Goal: Task Accomplishment & Management: Manage account settings

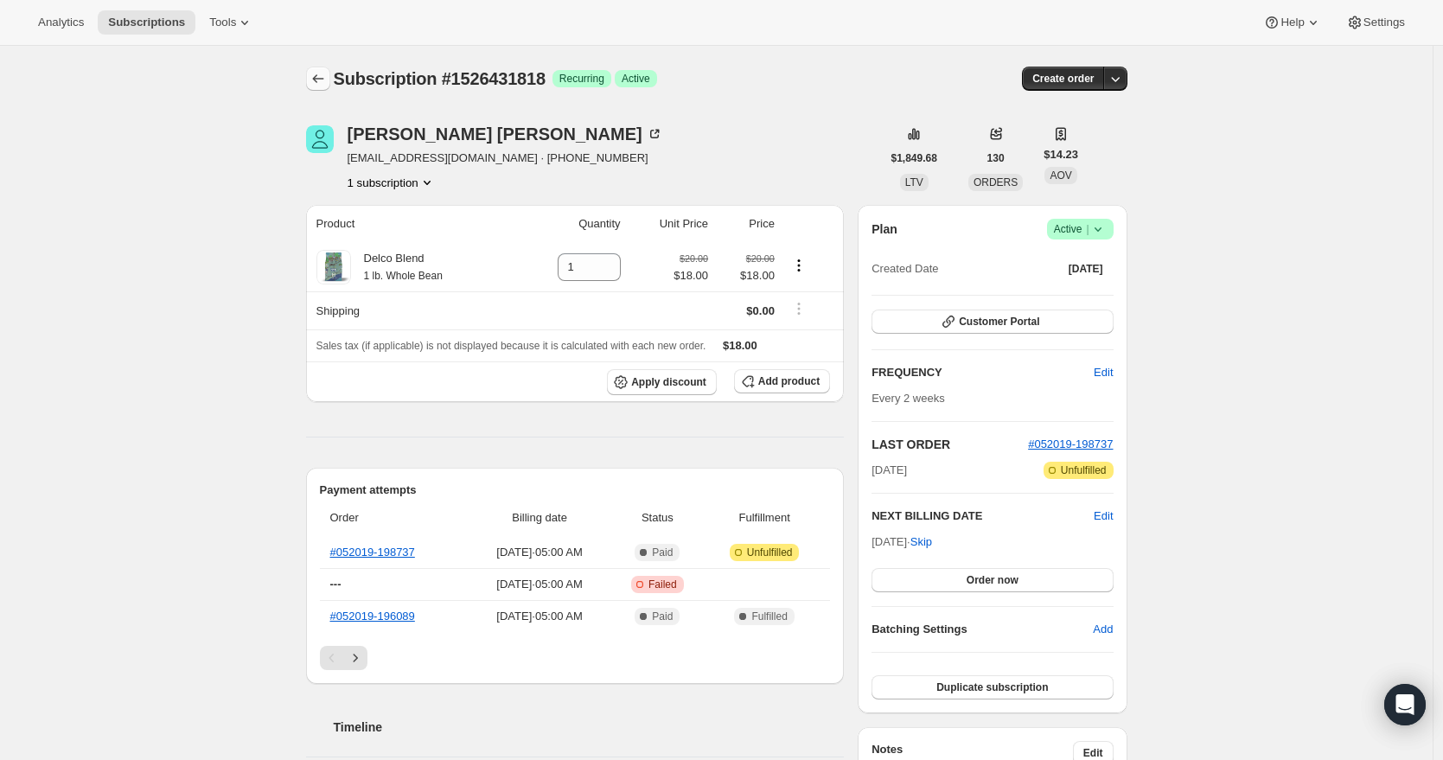
click at [323, 80] on icon "Subscriptions" at bounding box center [317, 78] width 17 height 17
click at [415, 549] on link "#052019-198738" at bounding box center [372, 551] width 85 height 13
click at [435, 182] on icon "Product actions" at bounding box center [426, 182] width 17 height 17
click at [354, 216] on span "1528037450 Info Current" at bounding box center [394, 214] width 114 height 13
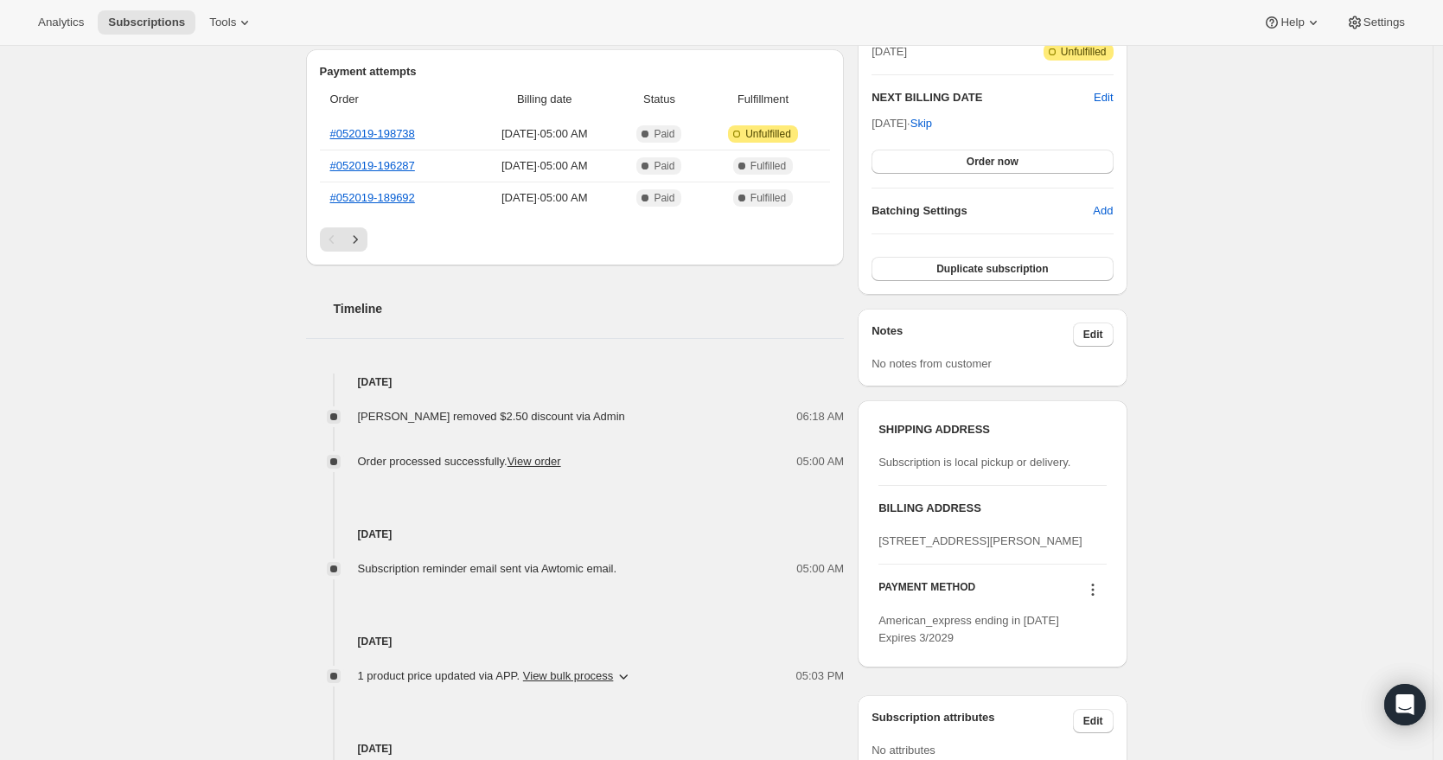
scroll to position [430, 0]
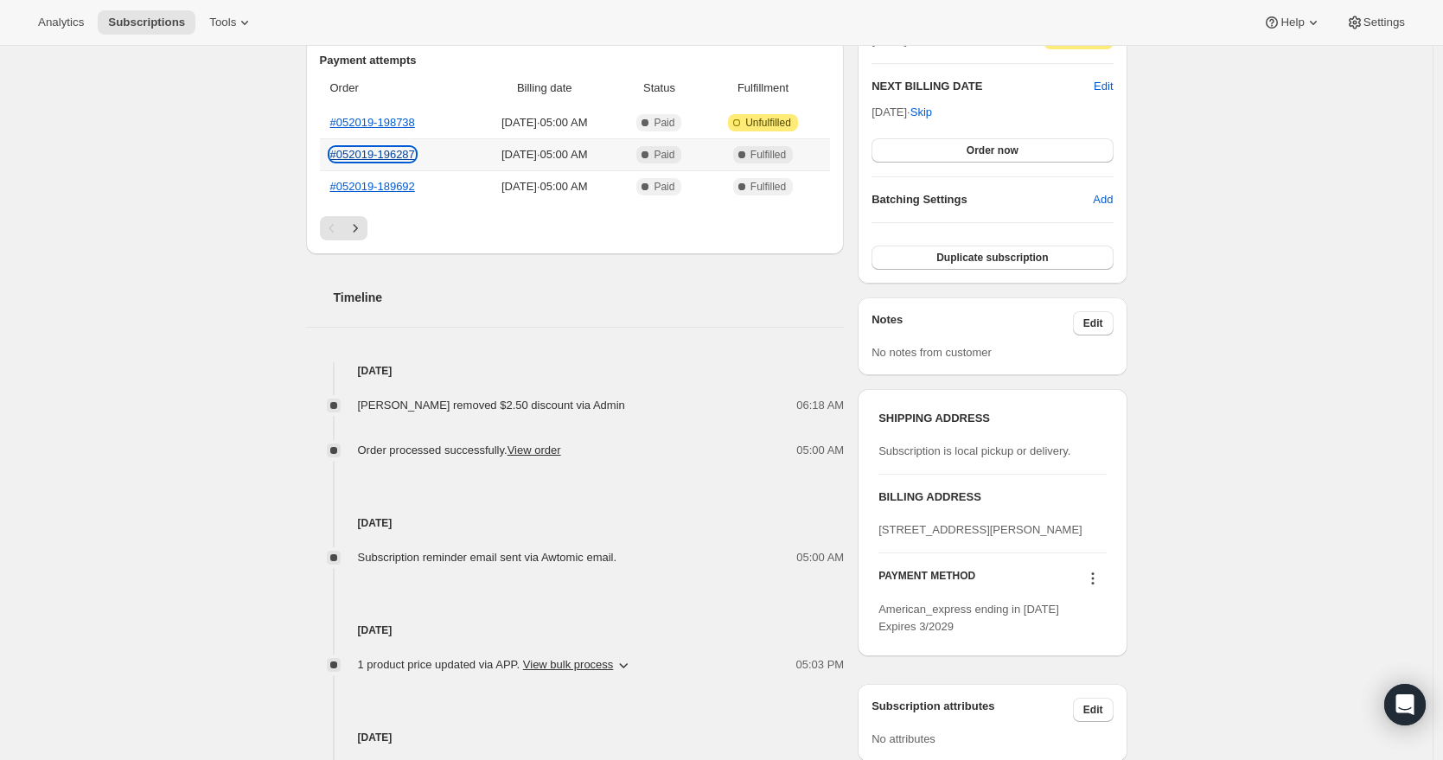
click at [389, 150] on link "#052019-196287" at bounding box center [372, 154] width 85 height 13
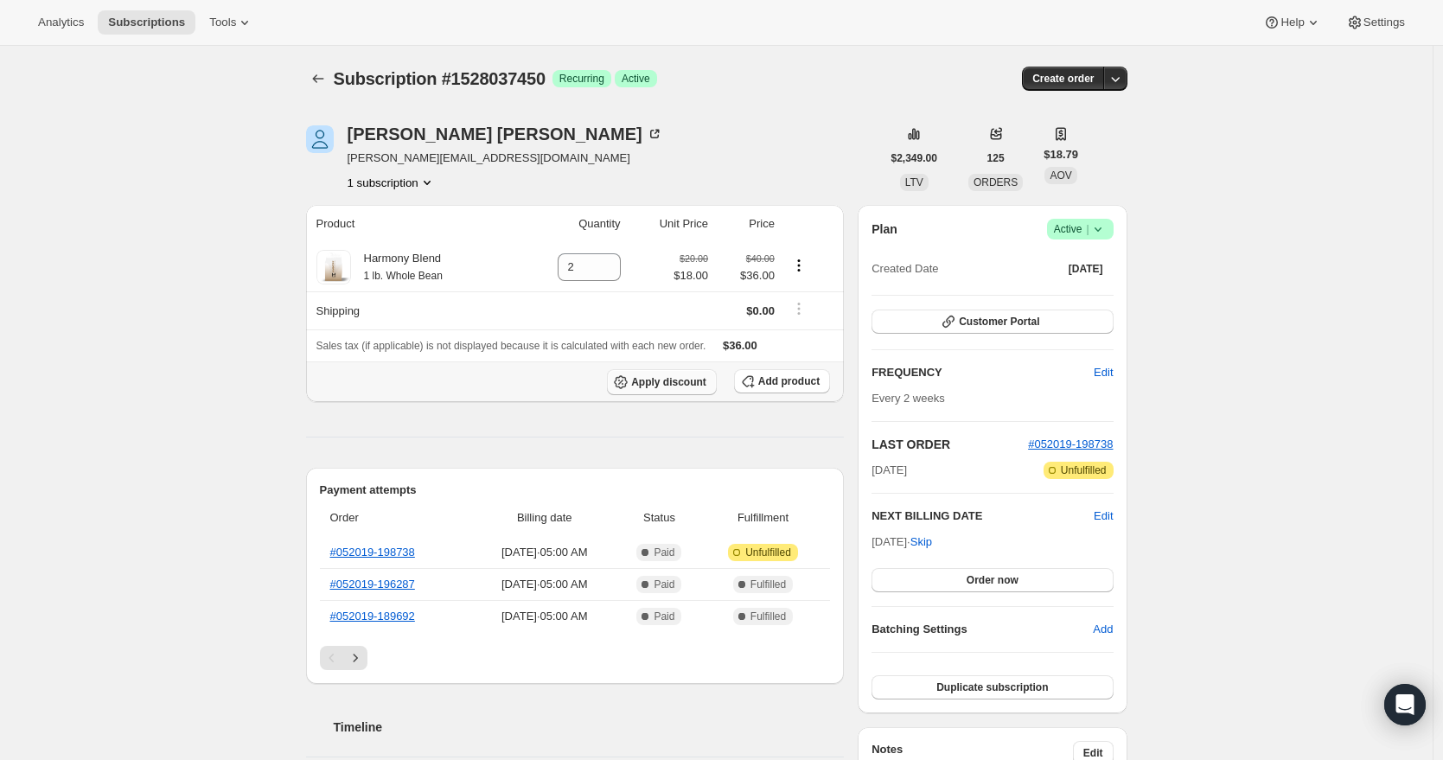
click at [675, 386] on span "Apply discount" at bounding box center [668, 382] width 75 height 14
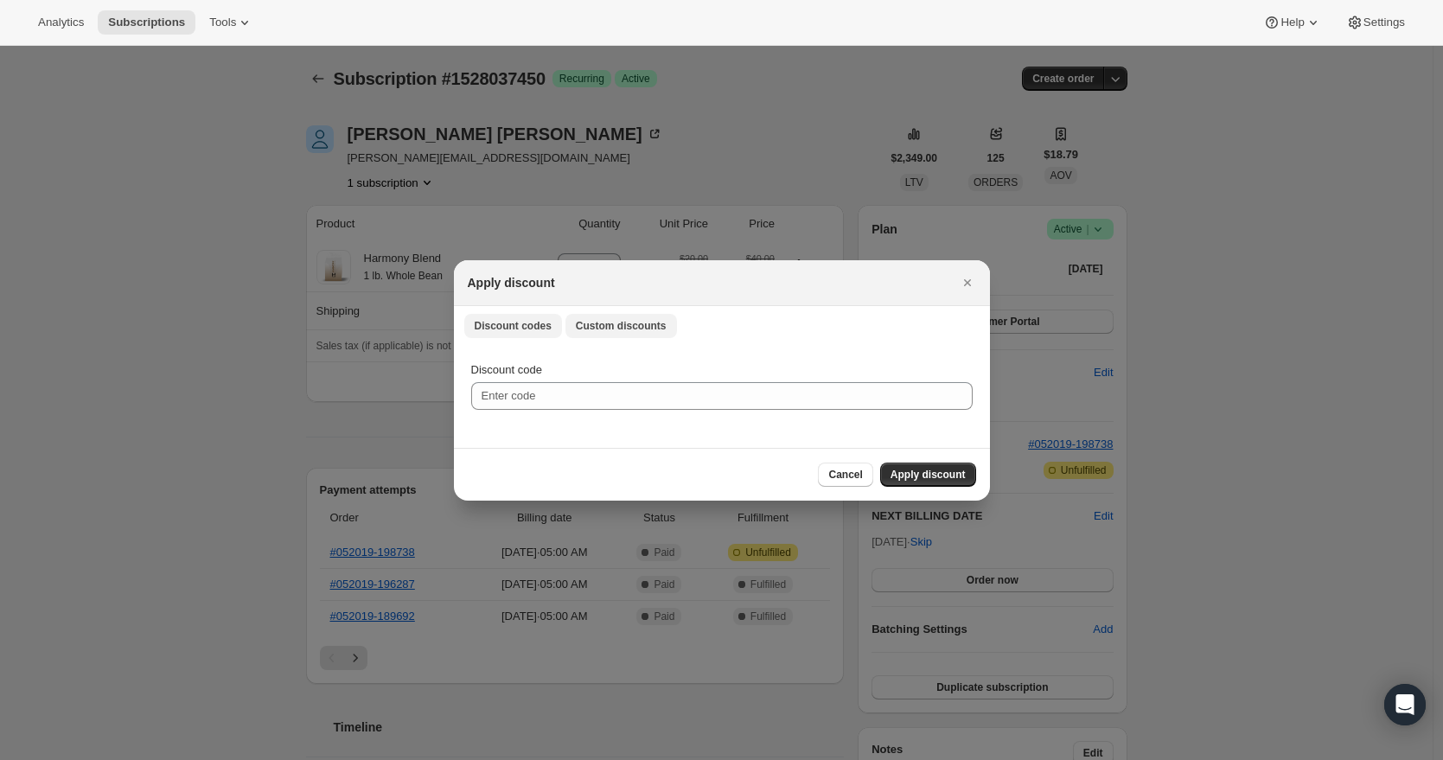
click at [614, 320] on span "Custom discounts" at bounding box center [621, 326] width 91 height 14
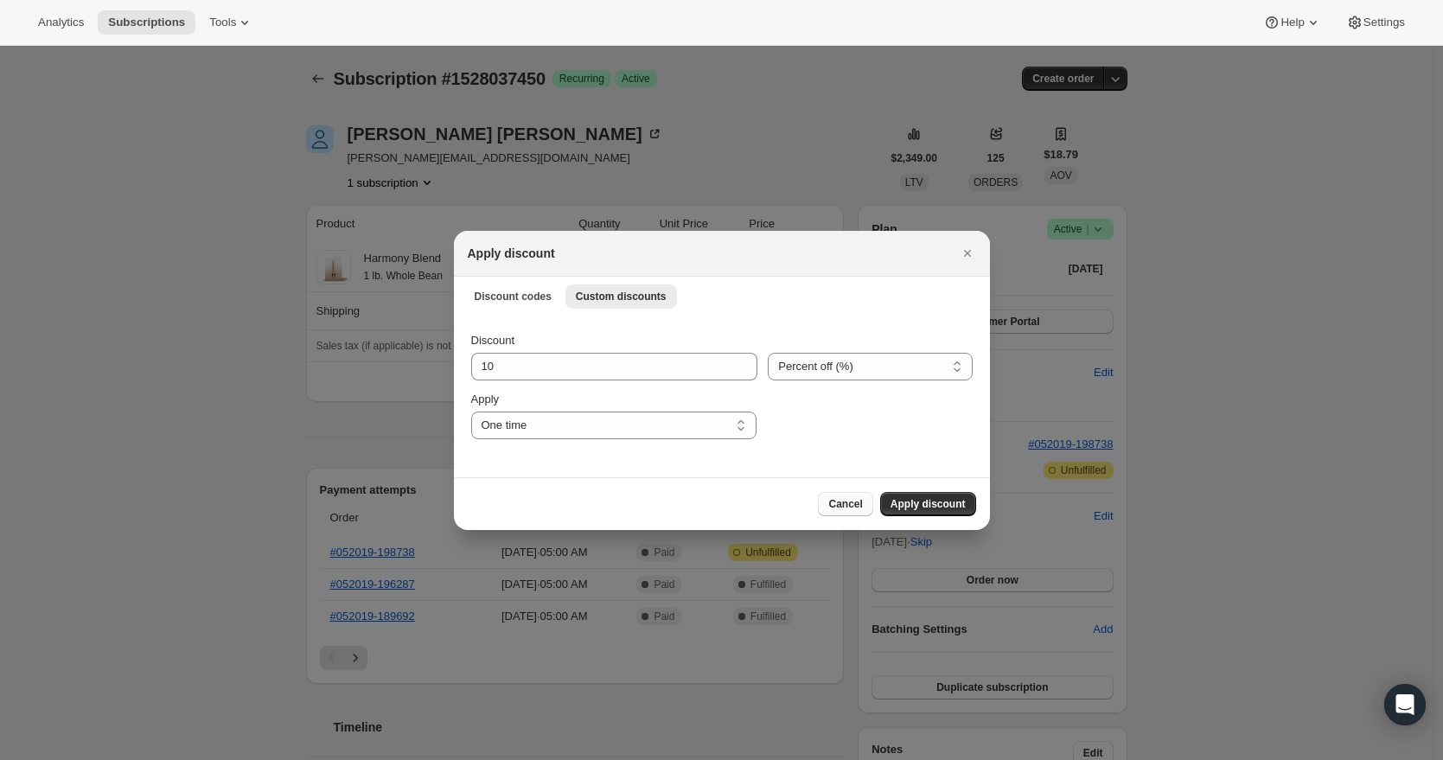
click at [853, 494] on button "Cancel" at bounding box center [845, 504] width 54 height 24
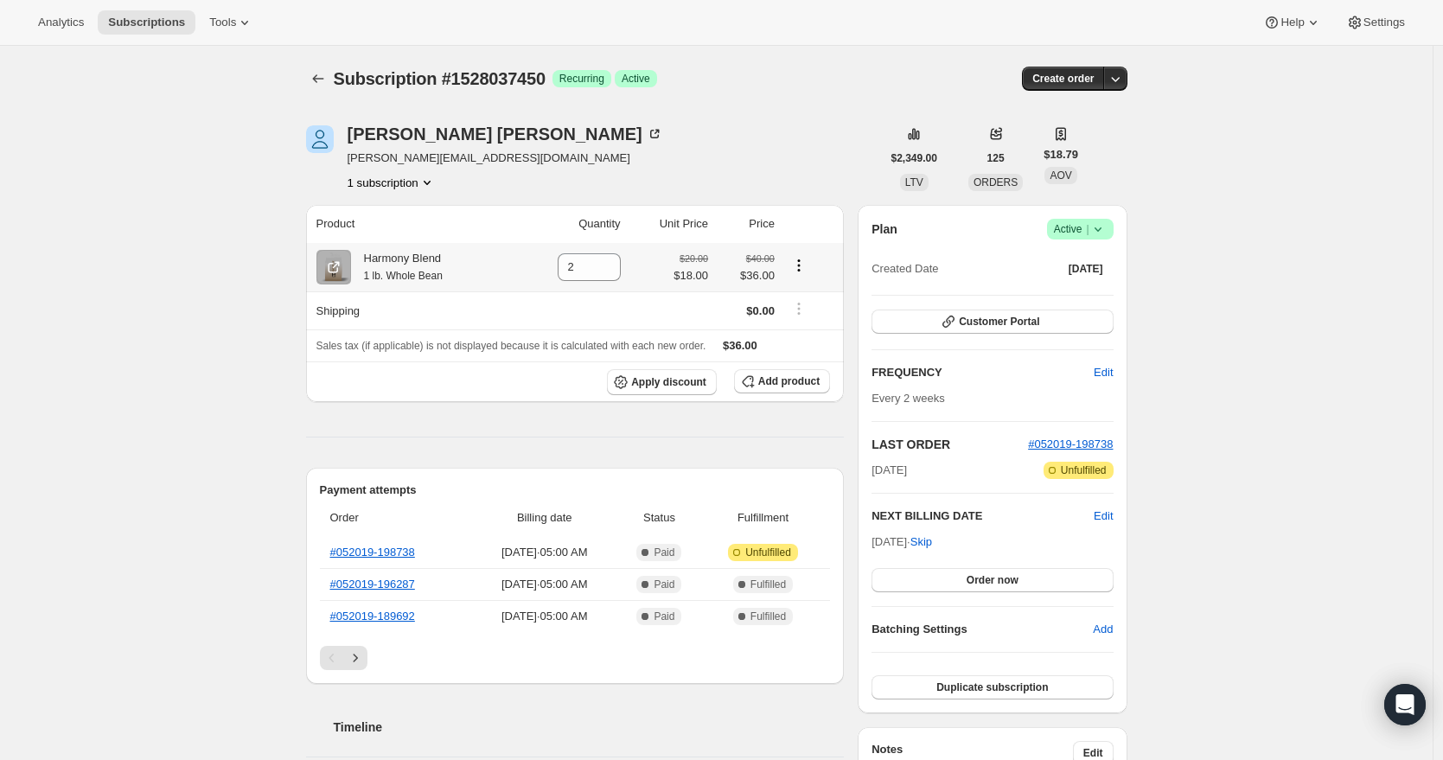
click at [807, 264] on icon "Product actions" at bounding box center [798, 265] width 17 height 17
click at [245, 417] on div "Subscription #1528037450. This page is ready Subscription #1528037450 Success R…" at bounding box center [716, 765] width 1432 height 1439
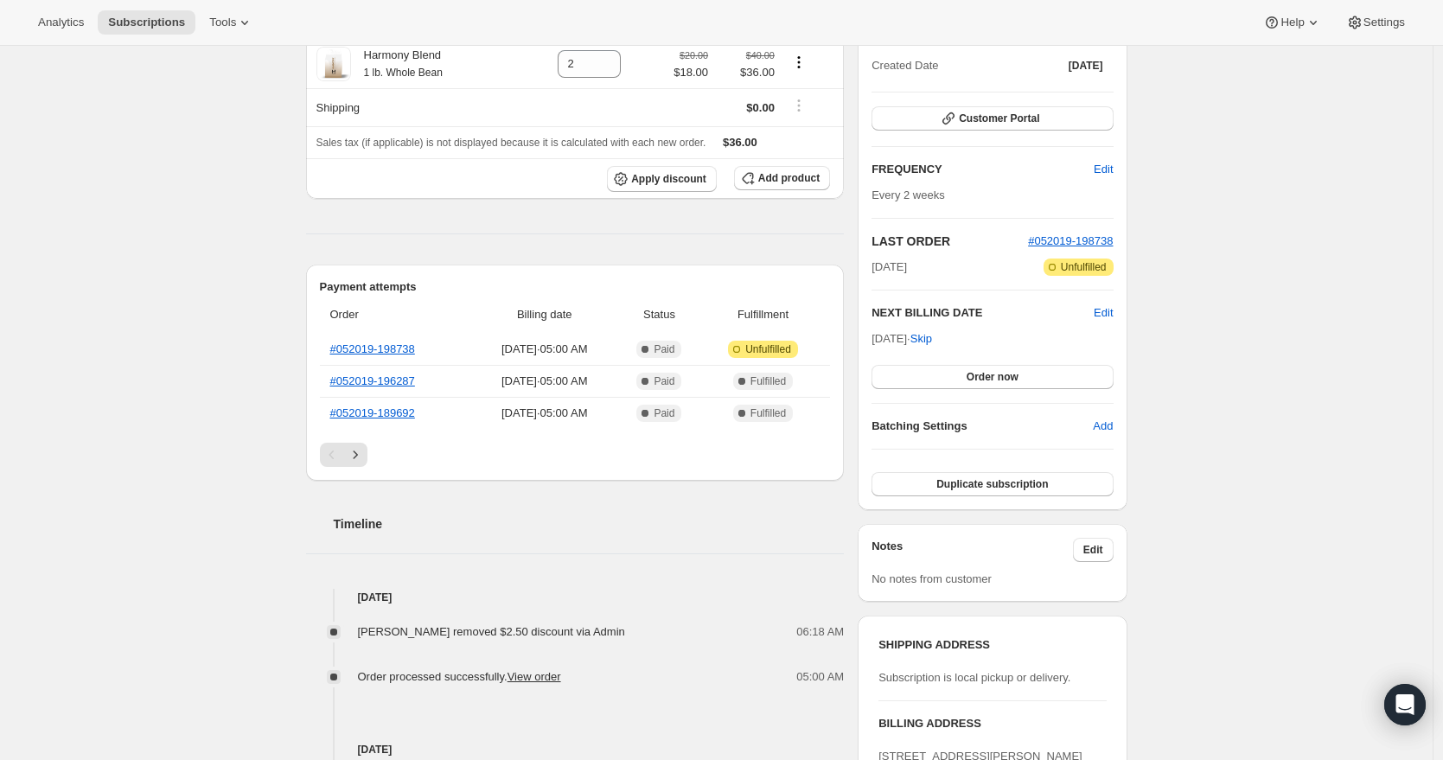
scroll to position [271, 0]
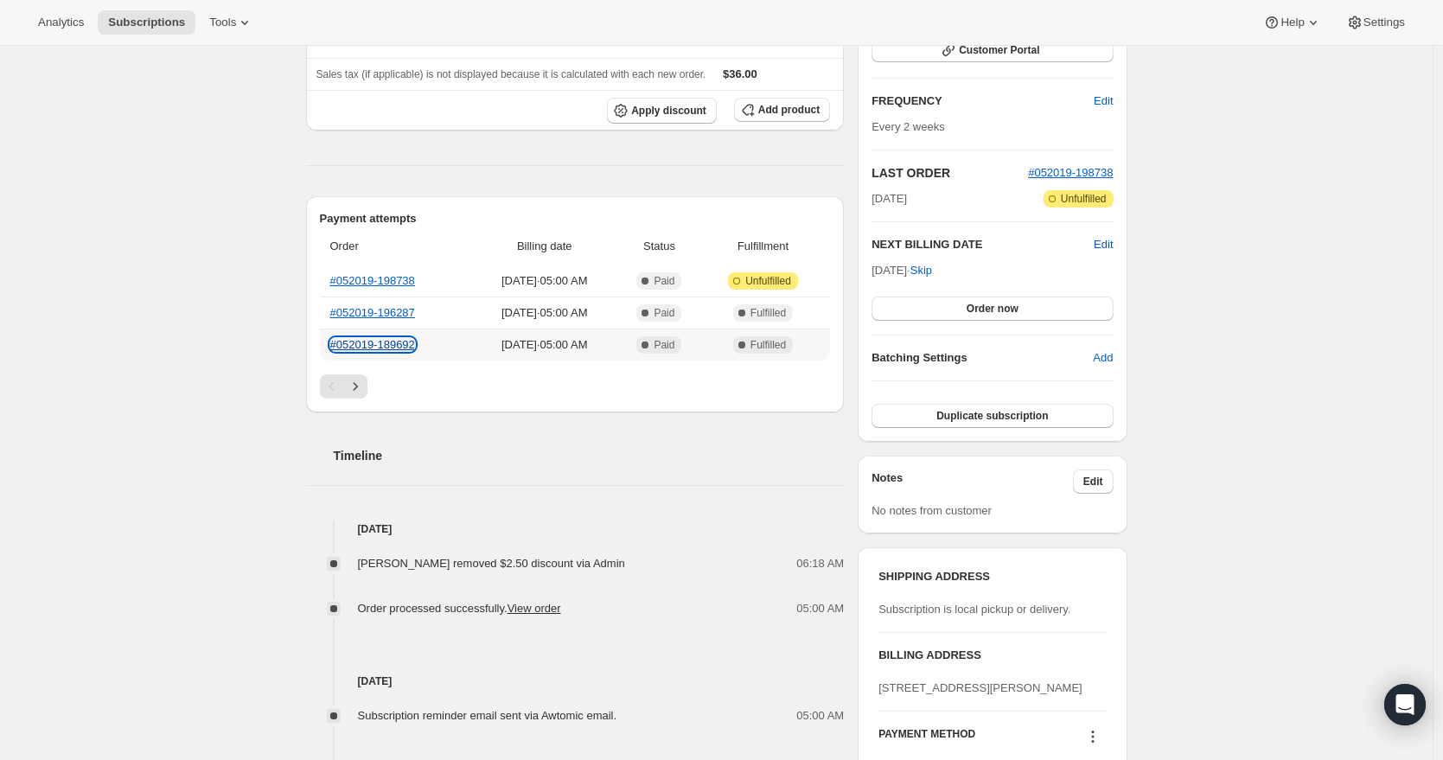
click at [389, 341] on link "#052019-189692" at bounding box center [372, 344] width 85 height 13
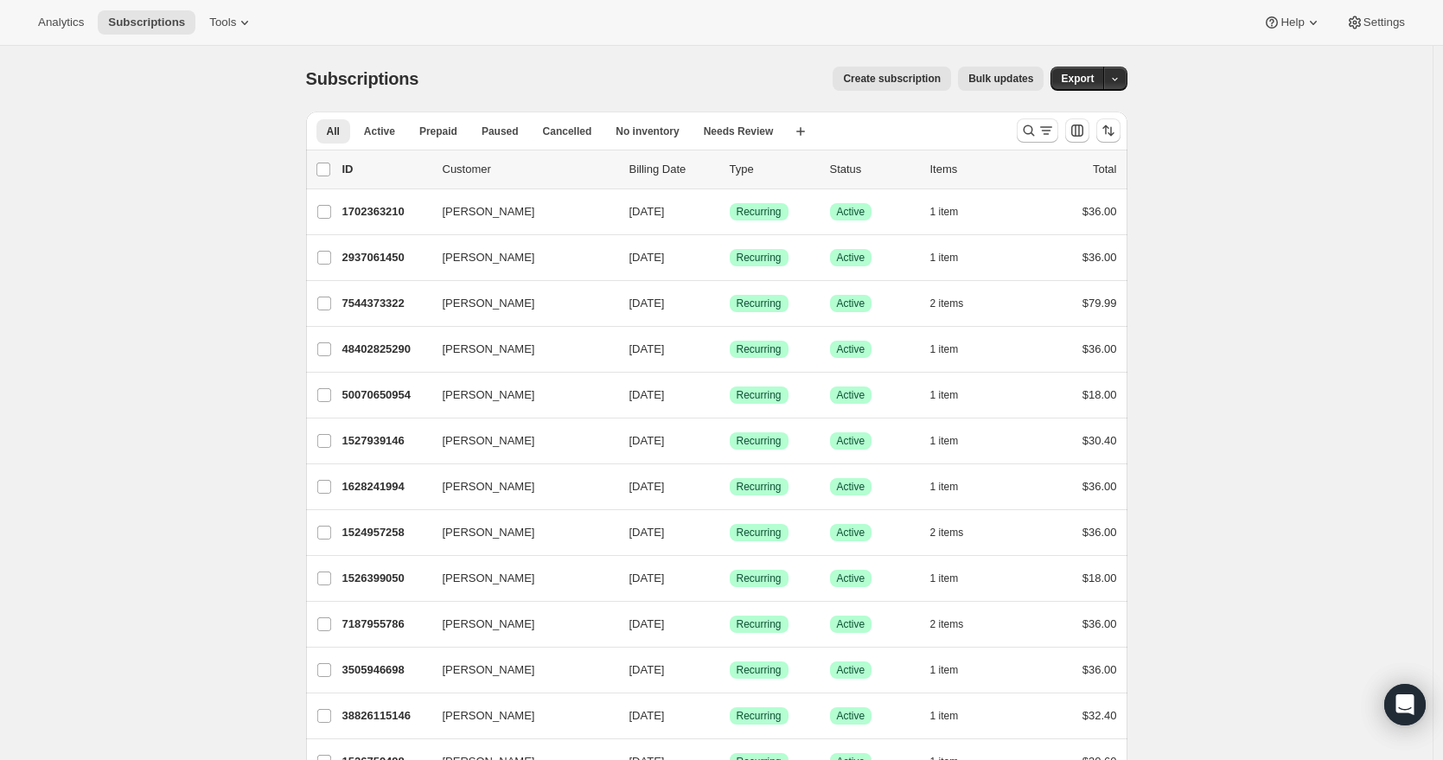
click at [996, 77] on span "Bulk updates" at bounding box center [1000, 79] width 65 height 14
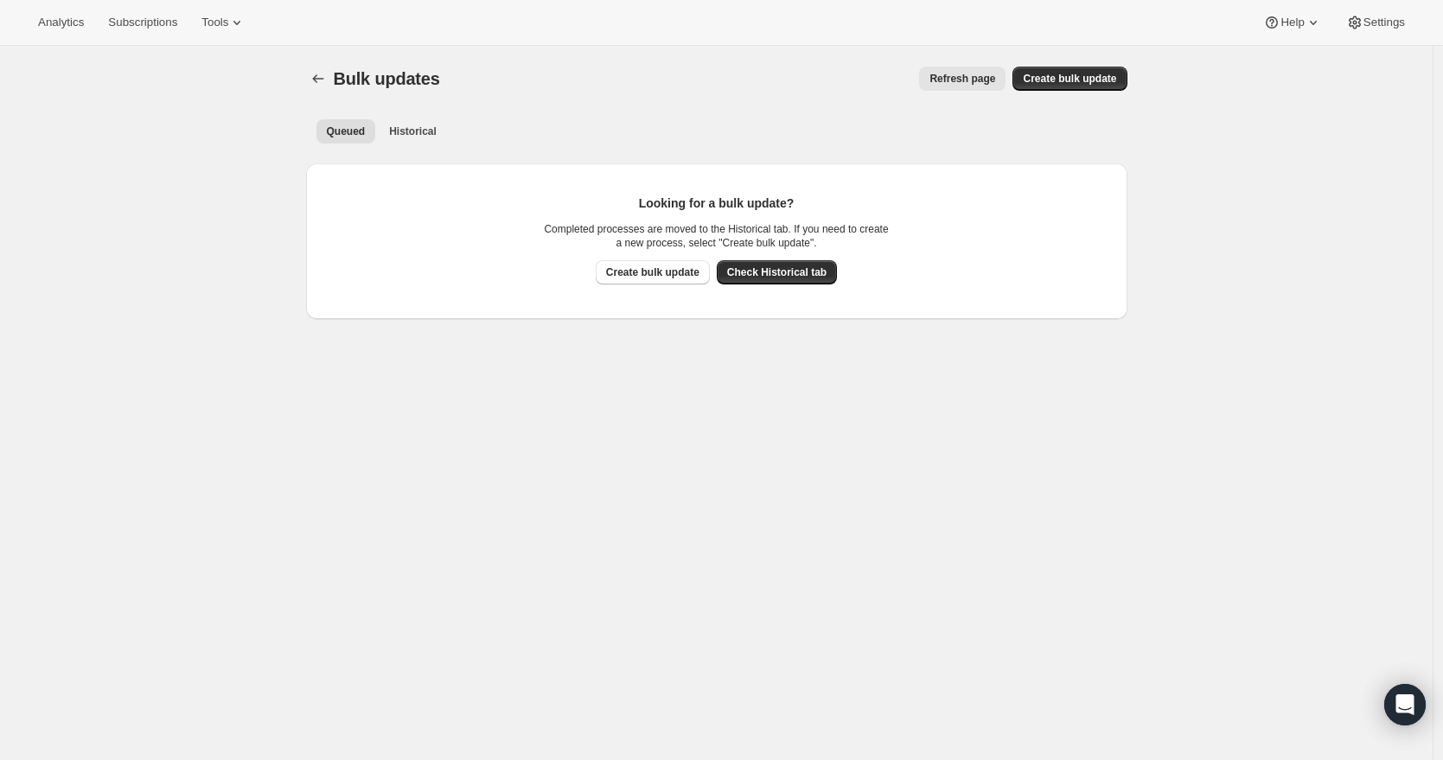
click at [182, 250] on div "Bulk updates. This page is ready Bulk updates Refresh page More actions Refresh…" at bounding box center [716, 426] width 1432 height 760
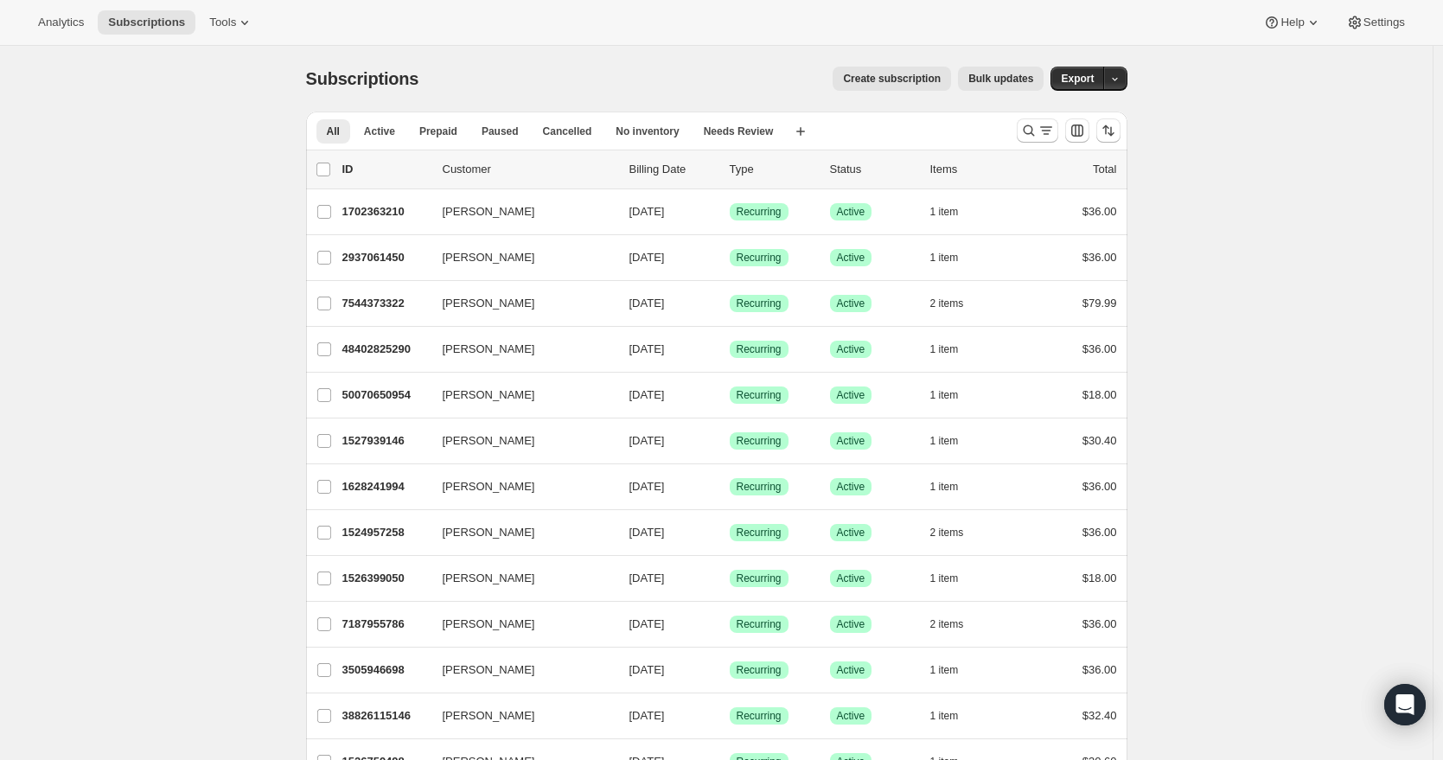
click at [1016, 80] on span "Bulk updates" at bounding box center [1000, 79] width 65 height 14
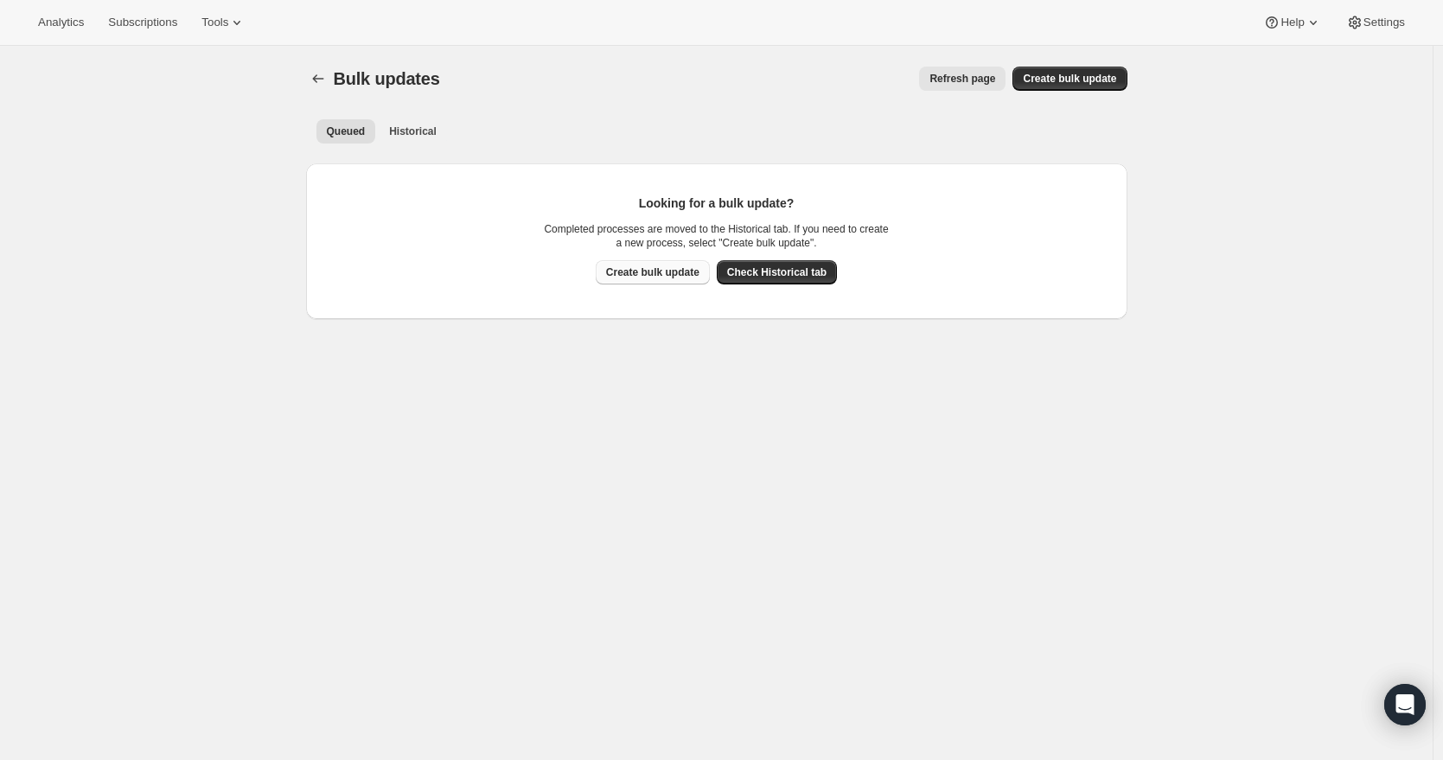
click at [651, 273] on span "Create bulk update" at bounding box center [652, 272] width 93 height 14
select select "10"
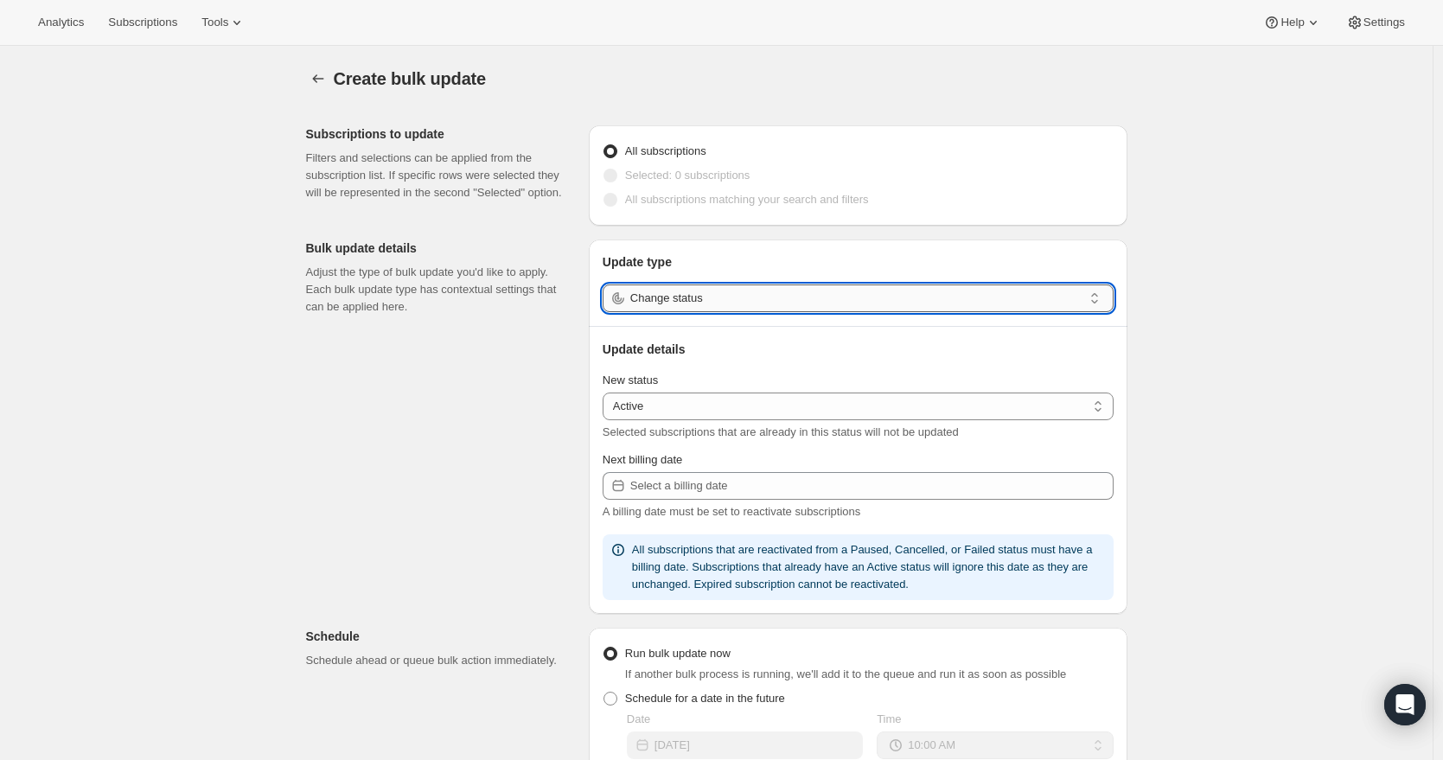
click at [649, 298] on input "Change status" at bounding box center [856, 298] width 452 height 28
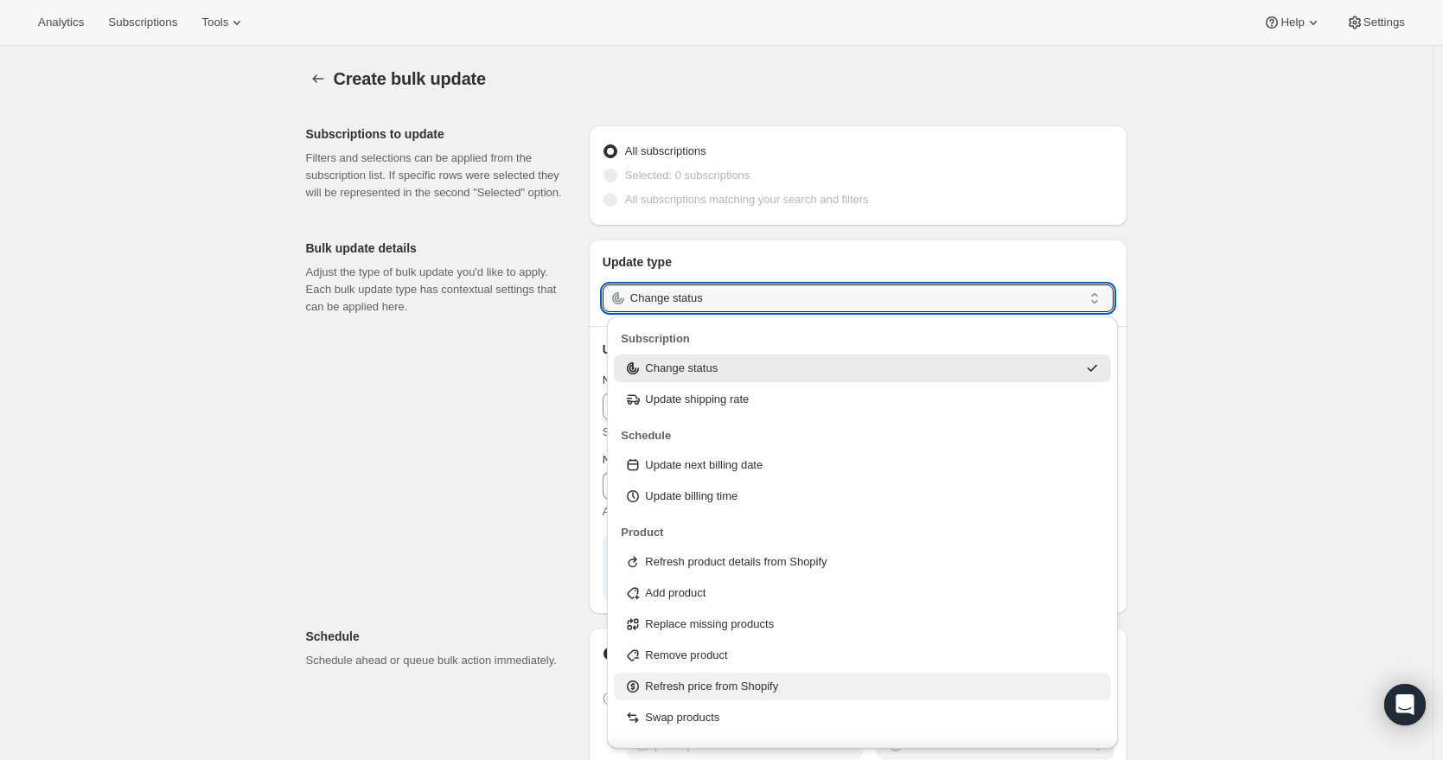
click at [754, 678] on p "Refresh price from Shopify" at bounding box center [711, 686] width 133 height 17
type input "Refresh price from Shopify"
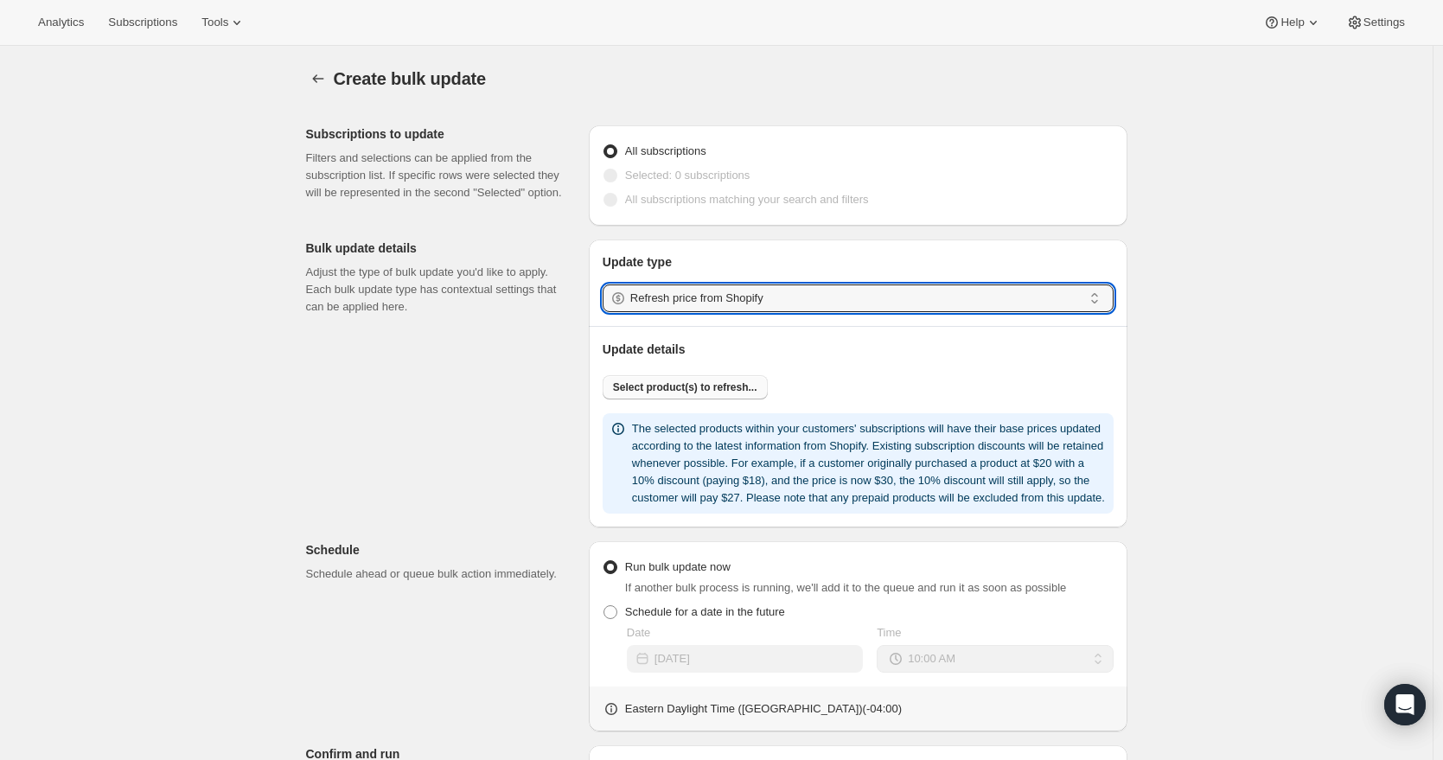
click at [709, 387] on span "Select product(s) to refresh..." at bounding box center [685, 387] width 144 height 14
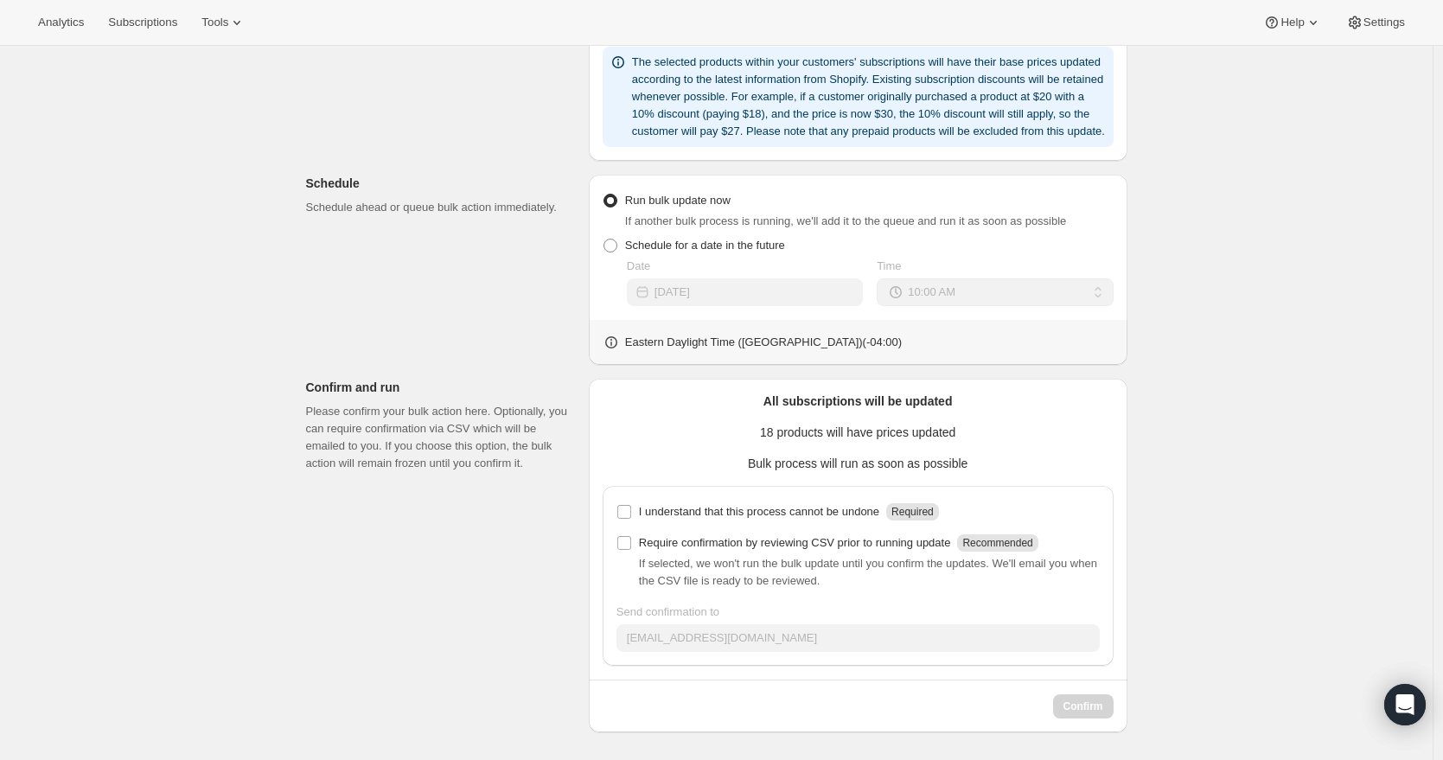
scroll to position [536, 0]
click at [624, 508] on input "I understand that this process cannot be undone Required" at bounding box center [624, 512] width 14 height 14
checkbox input "true"
click at [1087, 705] on span "Confirm" at bounding box center [1083, 706] width 40 height 14
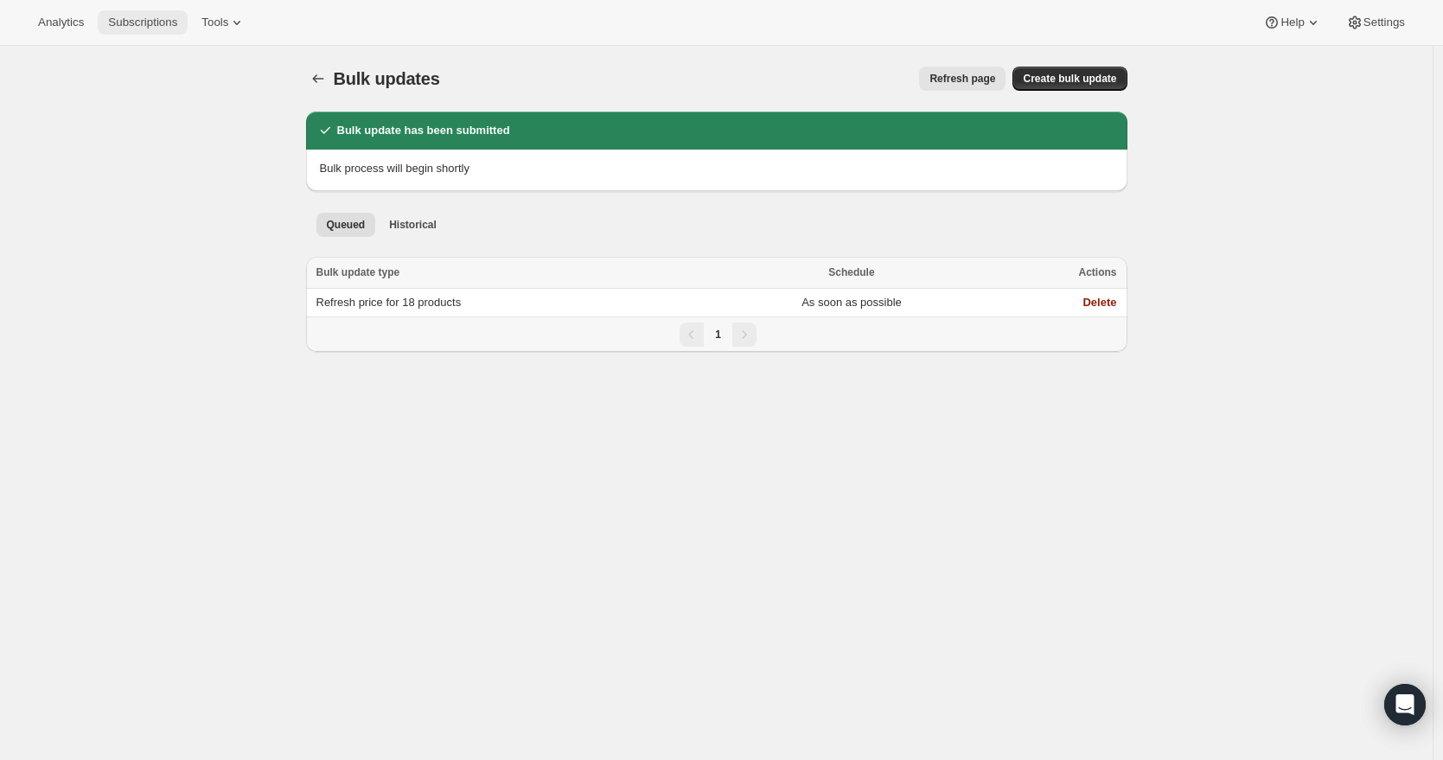
click at [151, 10] on div "Analytics Subscriptions Tools Help Settings" at bounding box center [721, 23] width 1443 height 46
click at [158, 31] on button "Subscriptions" at bounding box center [143, 22] width 90 height 24
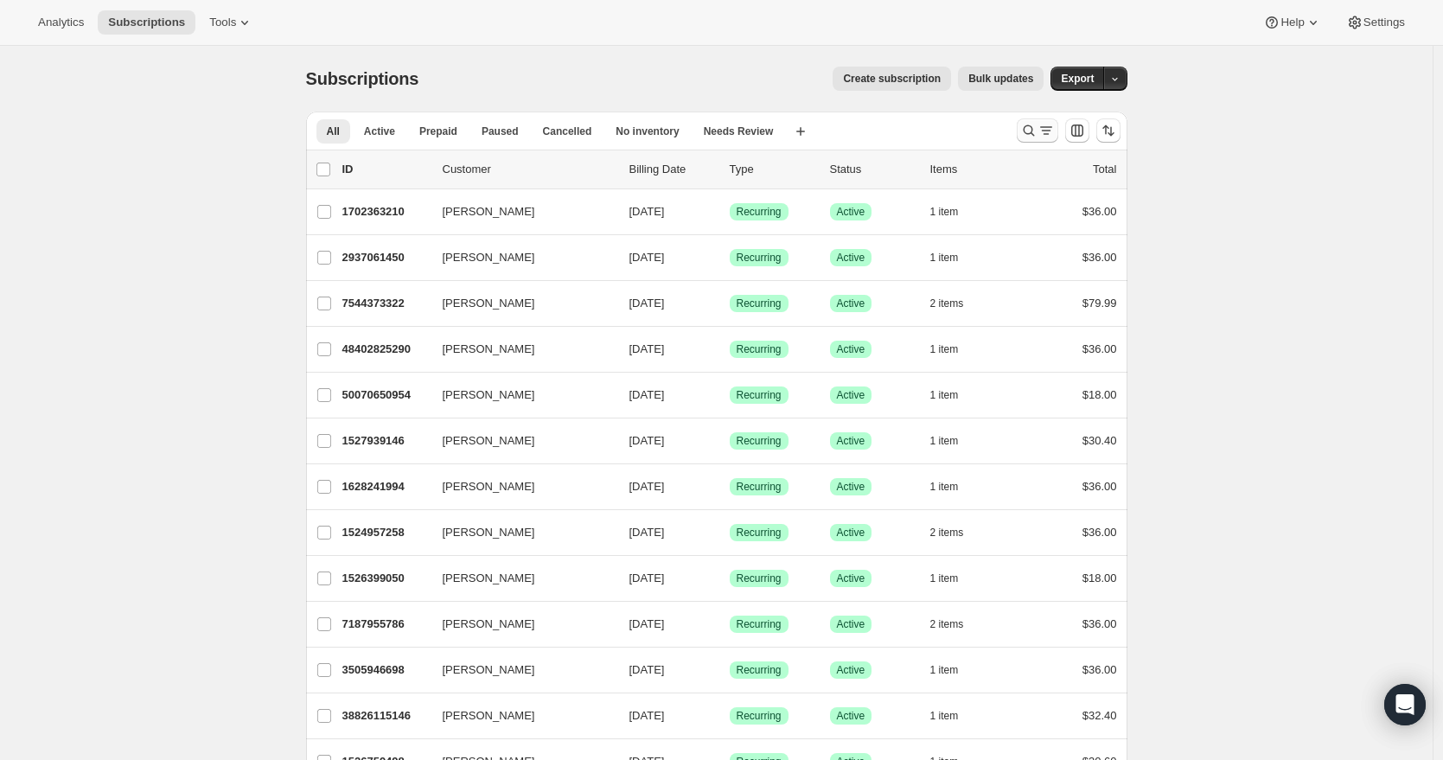
click at [1032, 119] on button "Search and filter results" at bounding box center [1036, 130] width 41 height 24
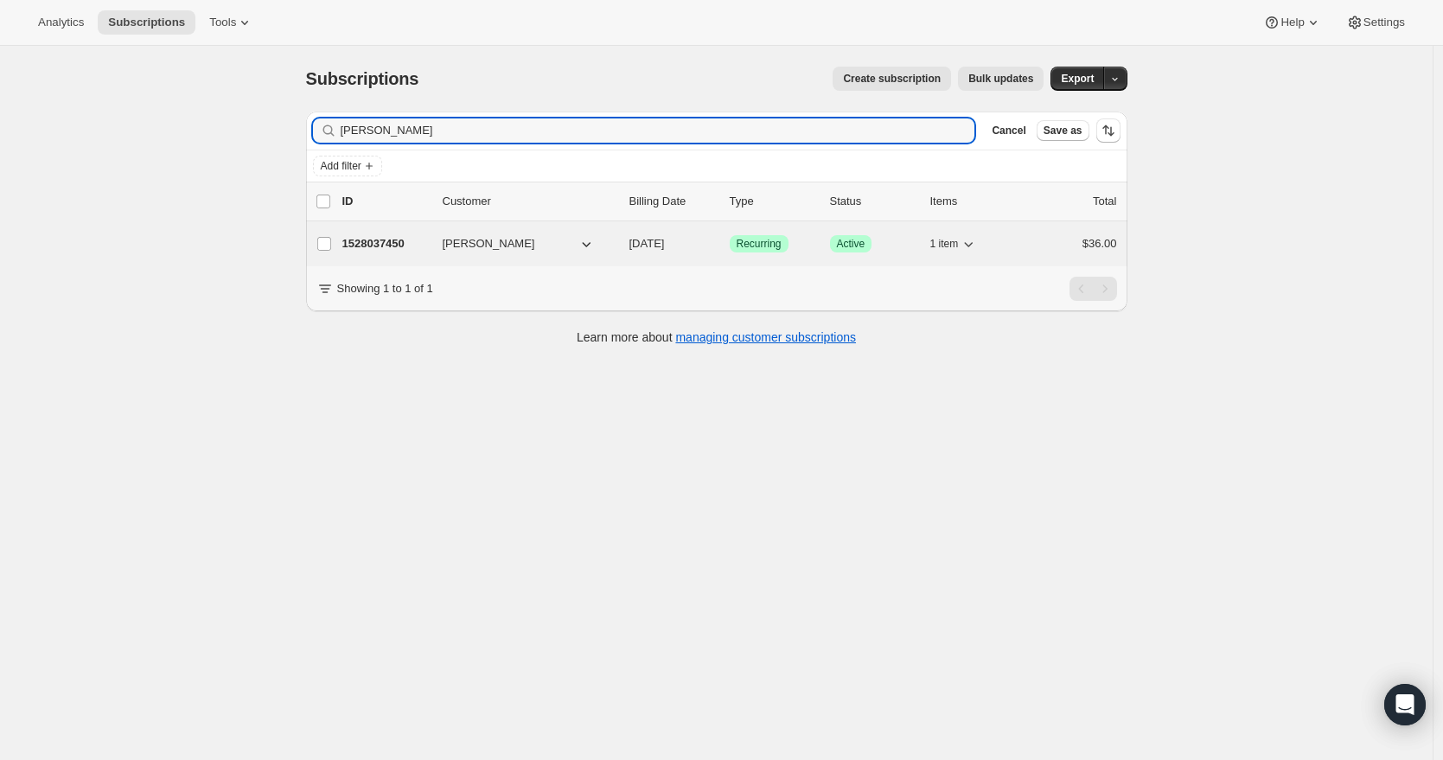
type input "dave ander"
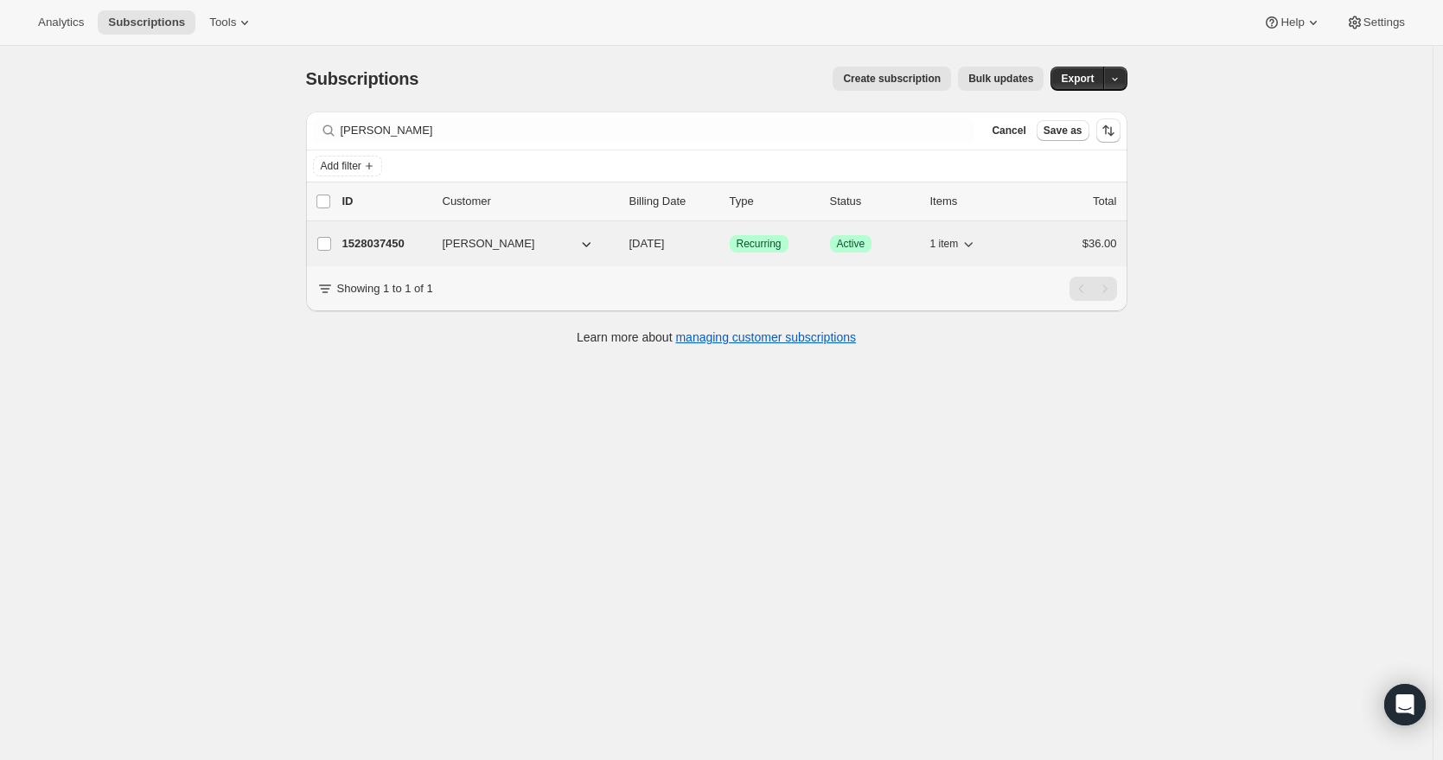
click at [405, 247] on p "1528037450" at bounding box center [385, 243] width 86 height 17
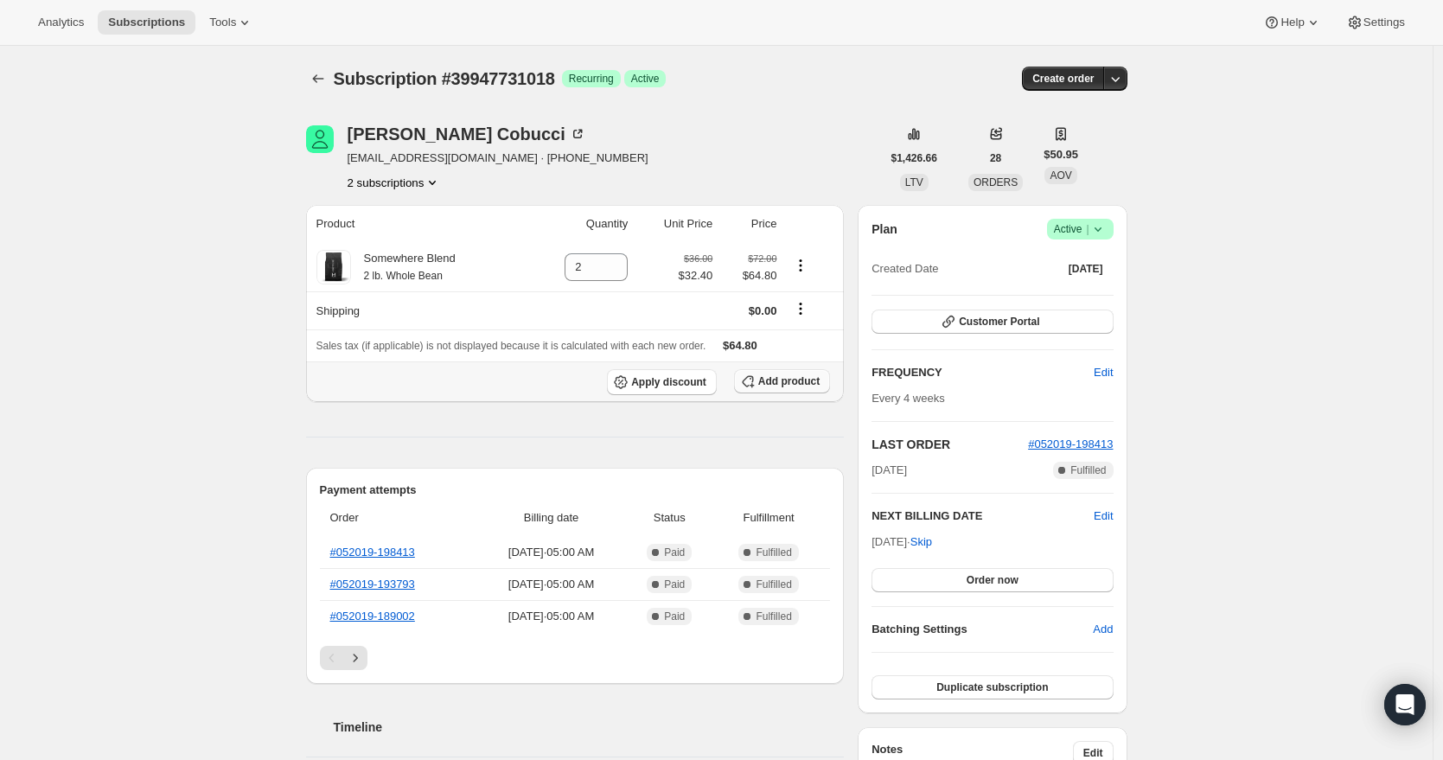
click at [778, 384] on span "Add product" at bounding box center [788, 381] width 61 height 14
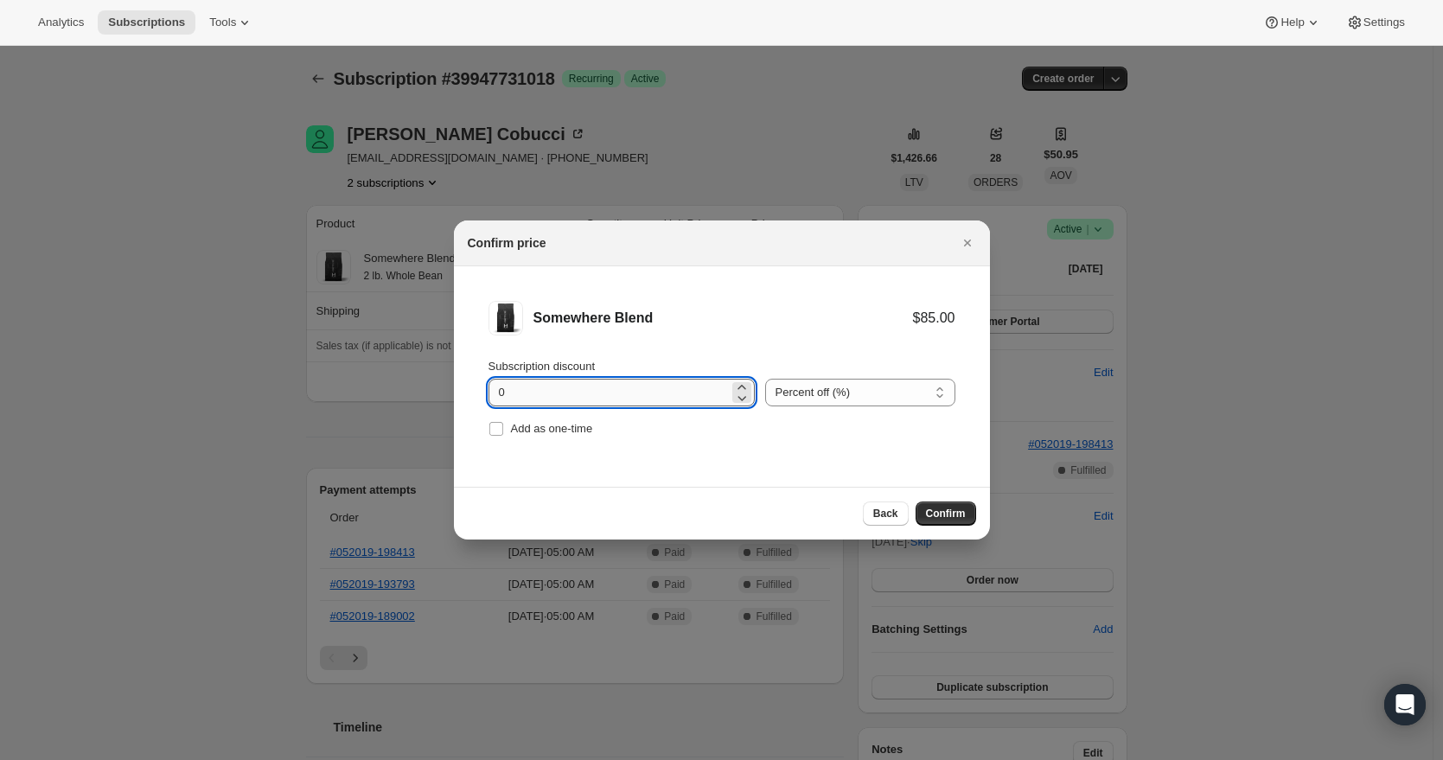
click at [672, 395] on input "0" at bounding box center [608, 393] width 240 height 28
type input "10"
click at [958, 510] on span "Confirm" at bounding box center [946, 514] width 40 height 14
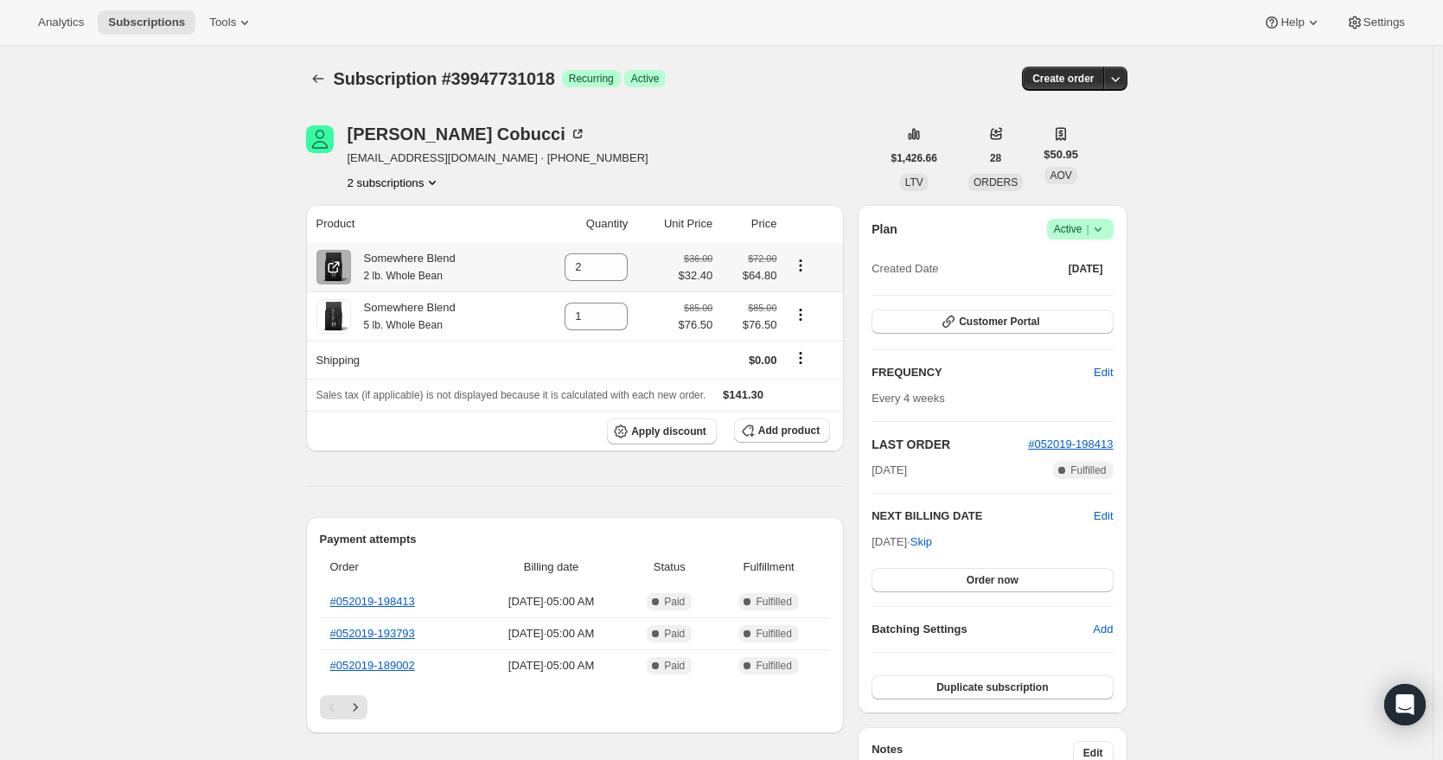
click at [802, 270] on icon "Product actions" at bounding box center [801, 270] width 3 height 3
click at [615, 273] on icon at bounding box center [615, 273] width 9 height 5
click at [615, 273] on icon at bounding box center [614, 272] width 17 height 17
type input "0"
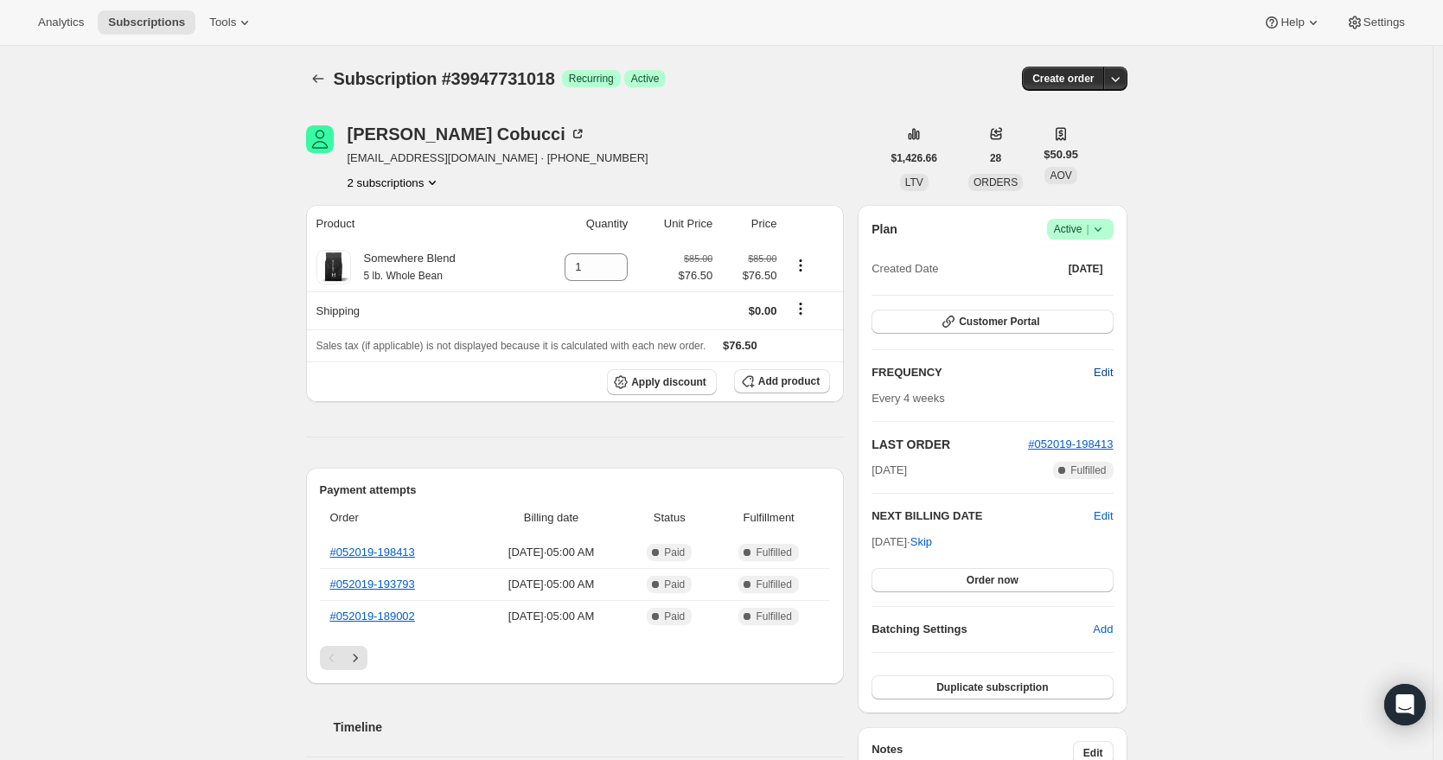
click at [1097, 371] on span "Edit" at bounding box center [1102, 372] width 19 height 17
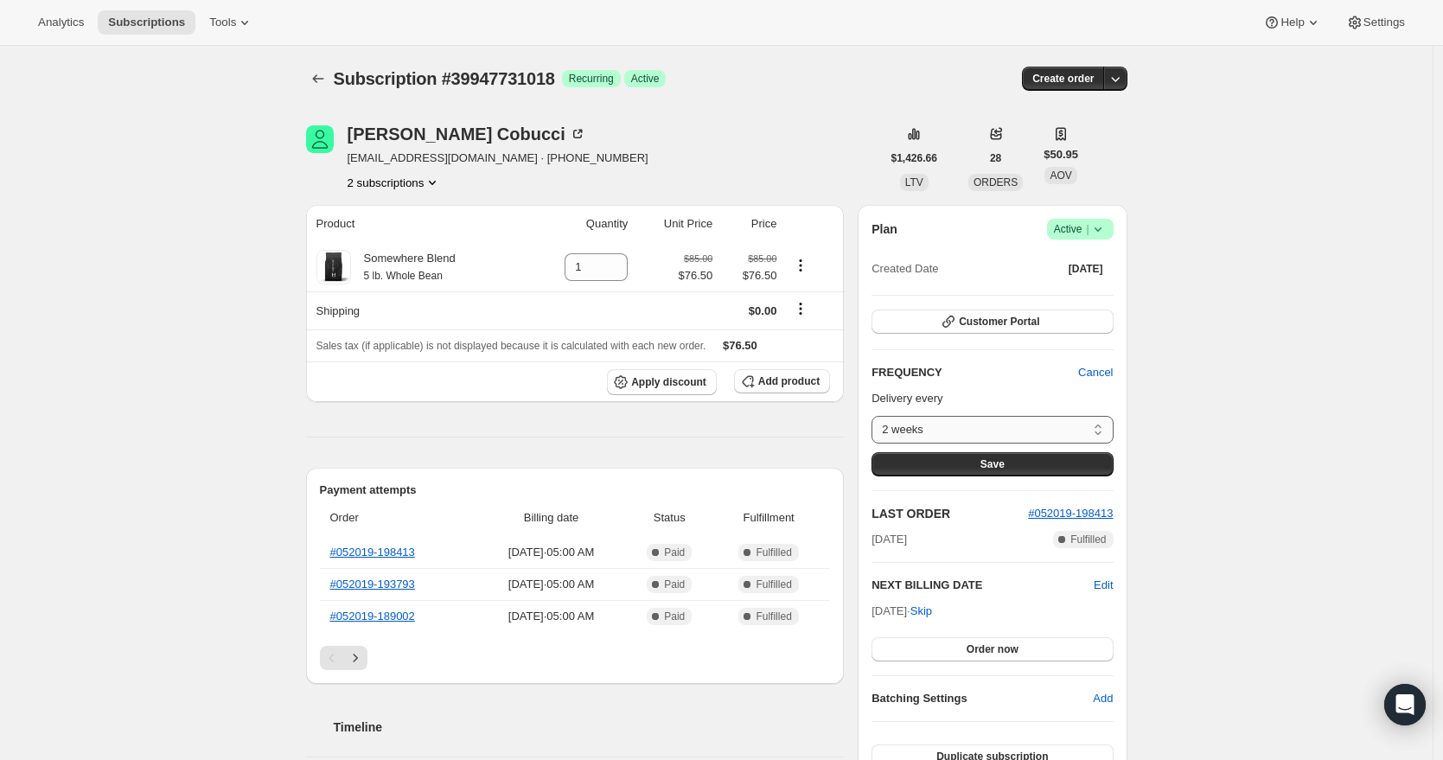
click at [1016, 432] on select "2 weeks 3 weeks 4 weeks 5 weeks 6 weeks Custom..." at bounding box center [991, 430] width 241 height 28
select select "WEEK#5"
click at [876, 416] on select "2 weeks 3 weeks 4 weeks 5 weeks 6 weeks Custom..." at bounding box center [991, 430] width 241 height 28
click at [979, 465] on button "Save" at bounding box center [991, 464] width 241 height 24
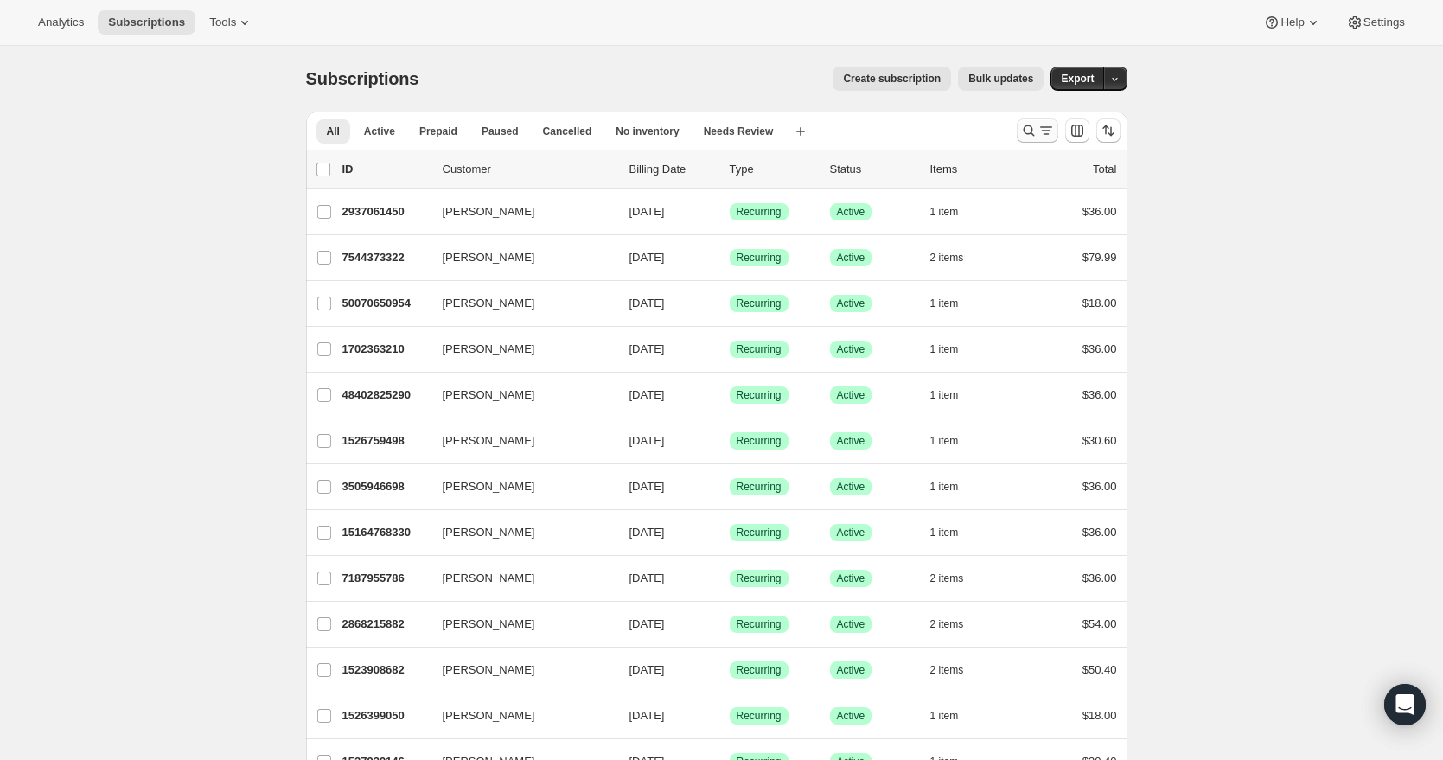
click at [1042, 131] on icon "Search and filter results" at bounding box center [1045, 130] width 17 height 17
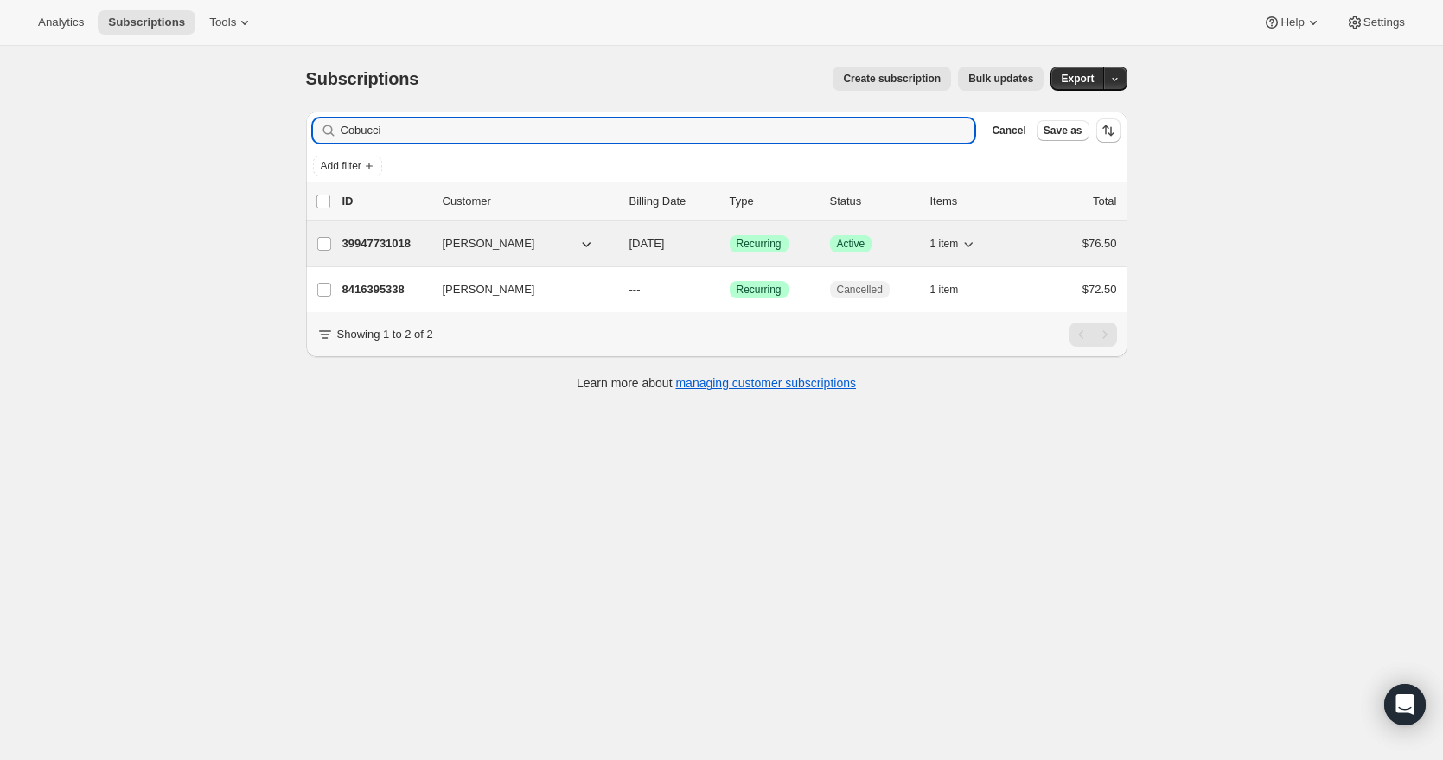
type input "Cobucci"
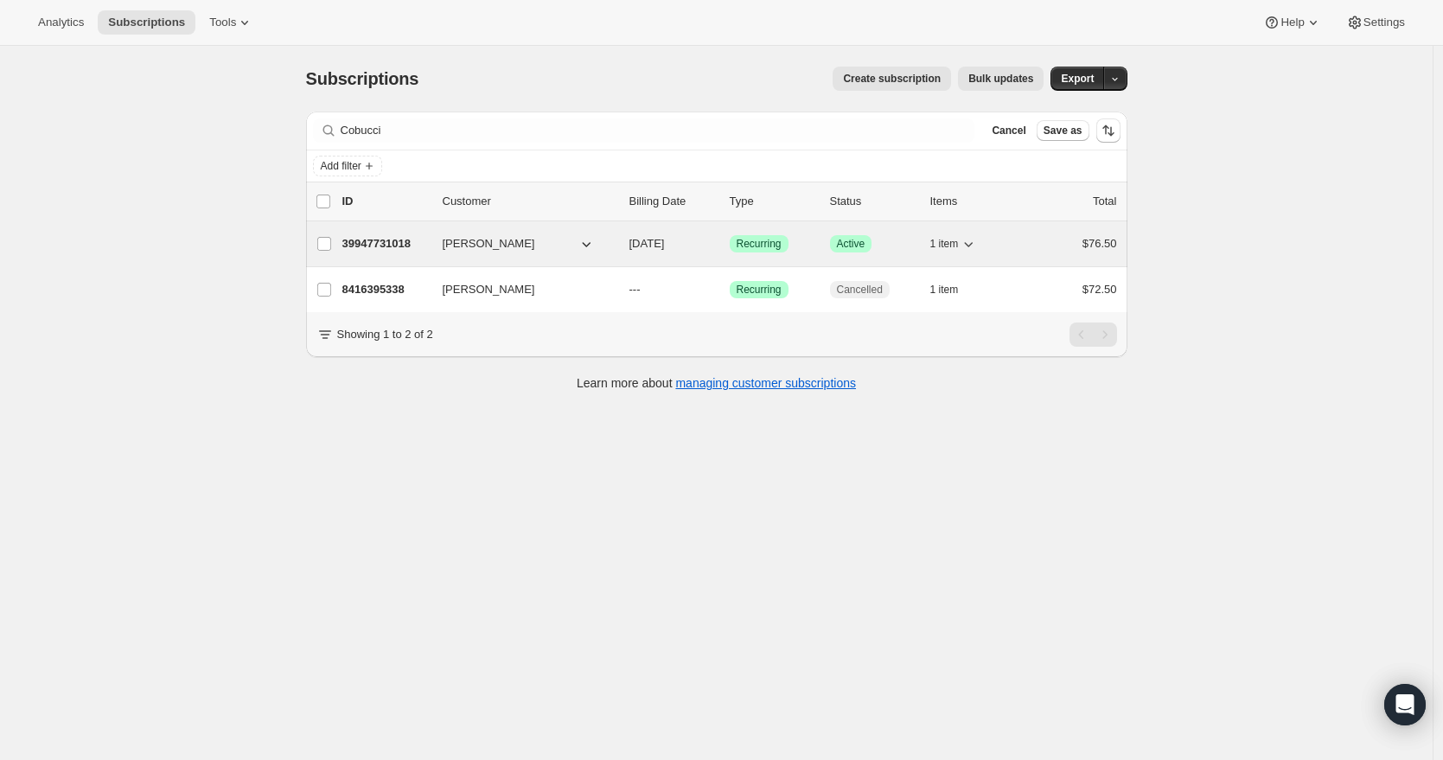
click at [400, 246] on p "39947731018" at bounding box center [385, 243] width 86 height 17
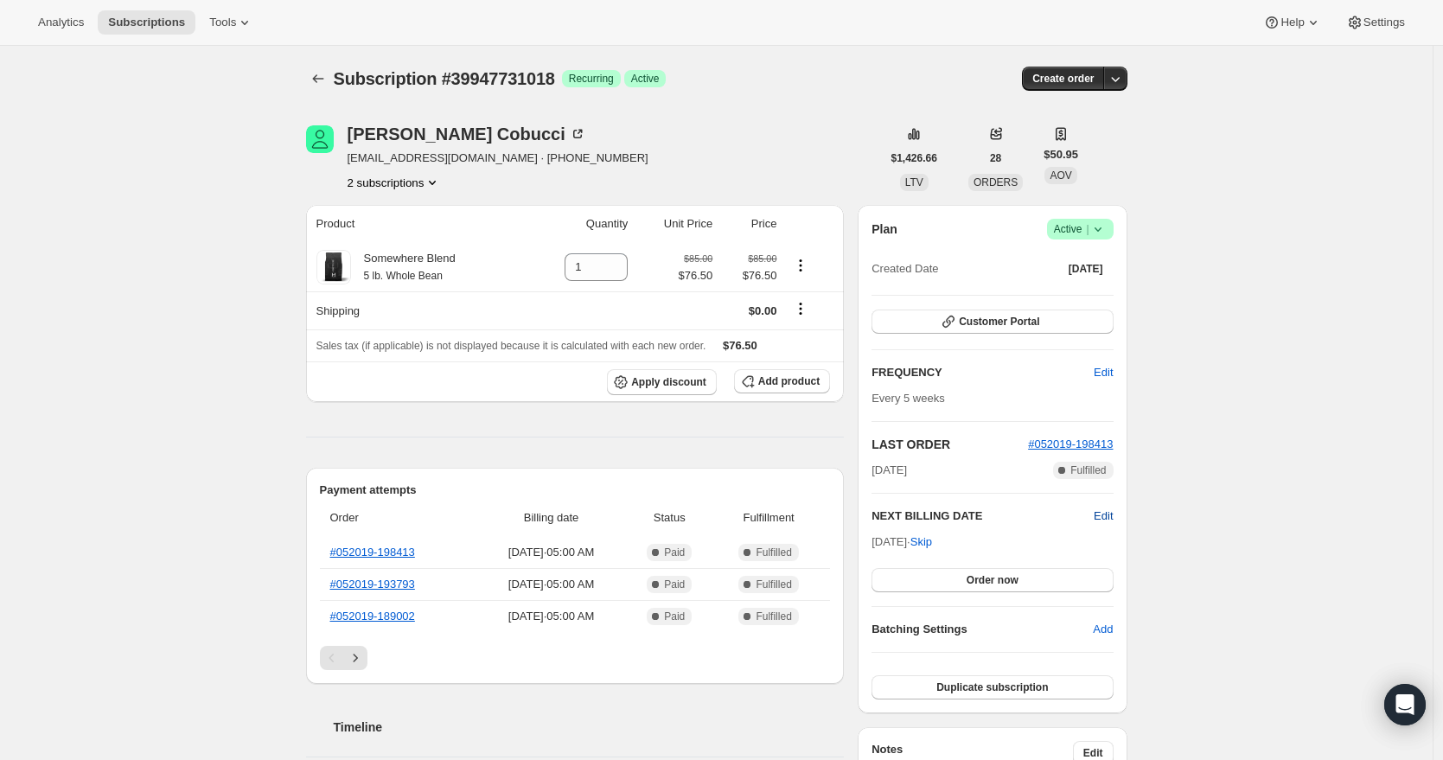
click at [1112, 519] on span "Edit" at bounding box center [1102, 515] width 19 height 17
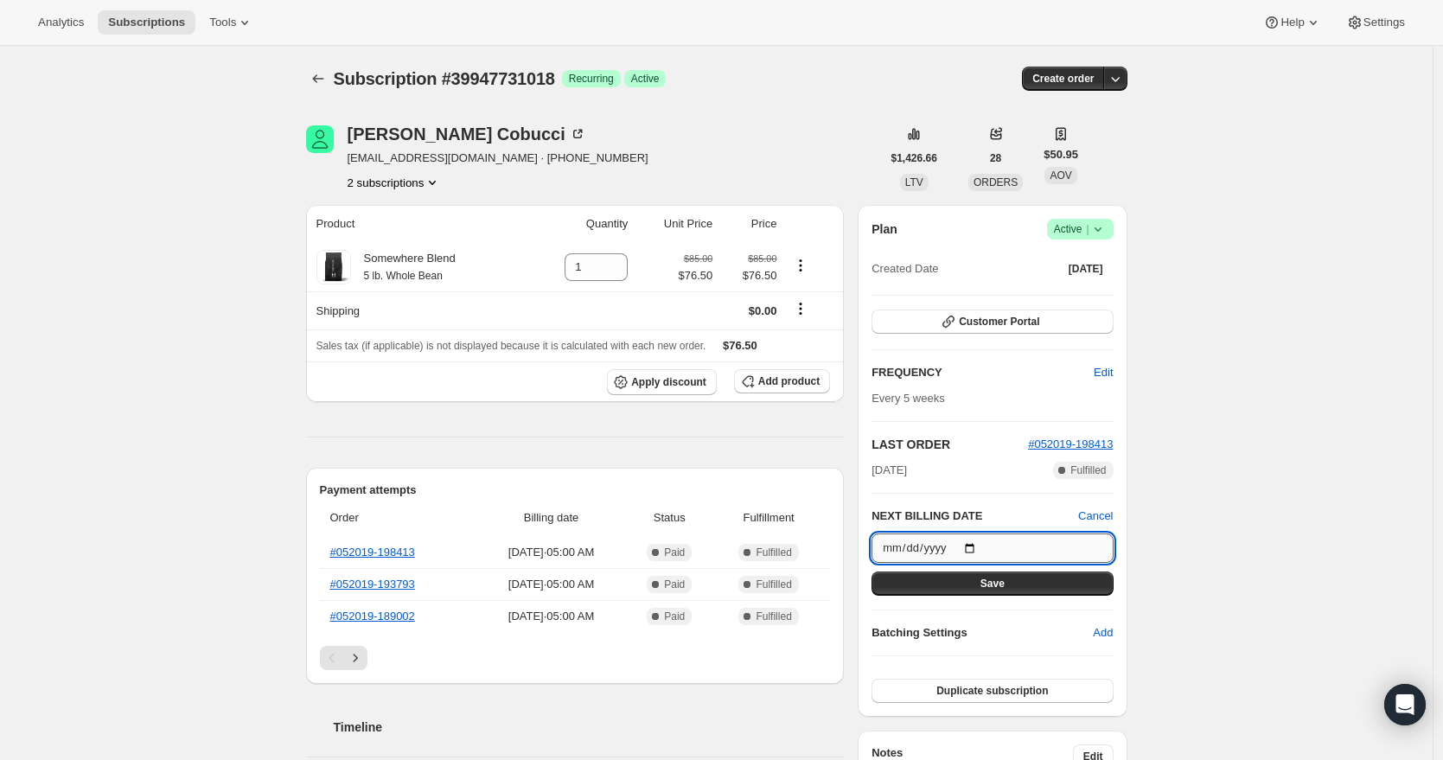
click at [1016, 551] on input "[DATE]" at bounding box center [991, 547] width 241 height 29
click at [979, 546] on input "[DATE]" at bounding box center [991, 547] width 241 height 29
type input "[DATE]"
click at [1052, 577] on button "Save" at bounding box center [991, 583] width 241 height 24
